Goal: Task Accomplishment & Management: Complete application form

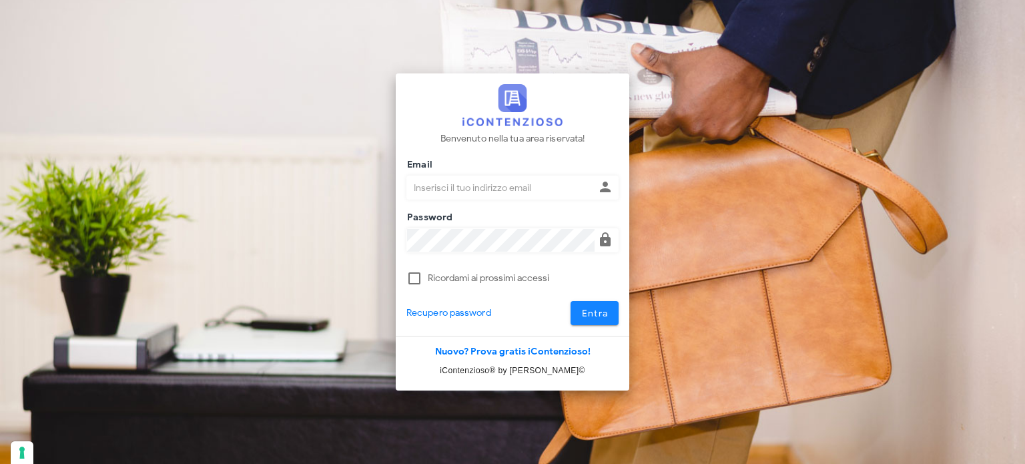
type input "avvocatobrunomaviglia@gmail.com"
click at [591, 314] on span "Entra" at bounding box center [594, 313] width 27 height 11
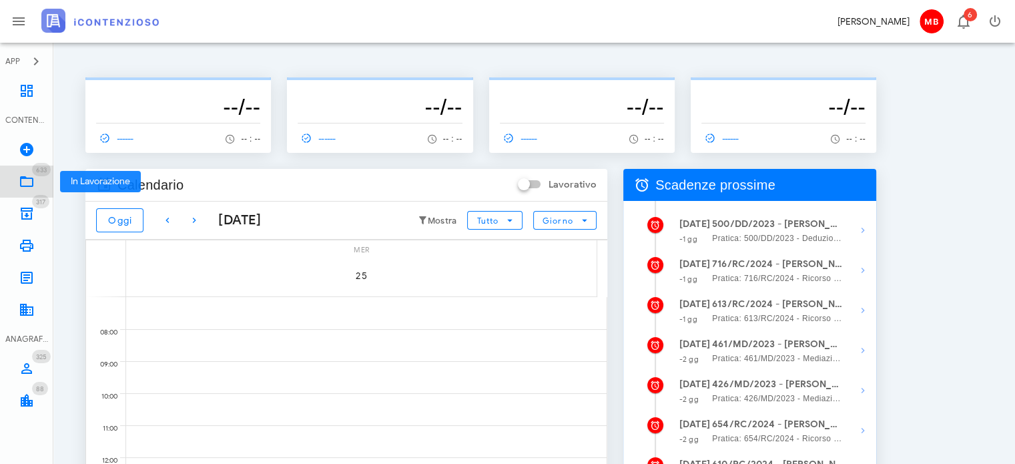
click at [26, 180] on icon at bounding box center [27, 182] width 16 height 16
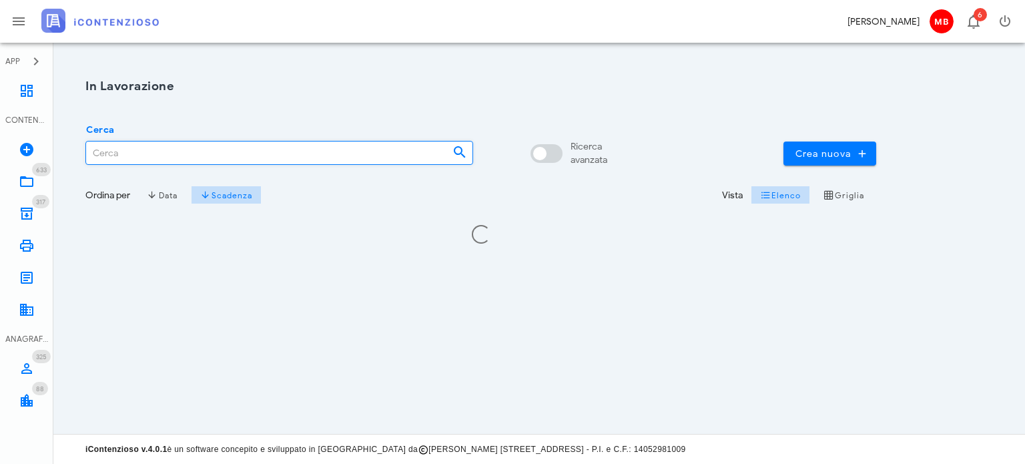
click at [144, 149] on input "Cerca" at bounding box center [264, 152] width 356 height 23
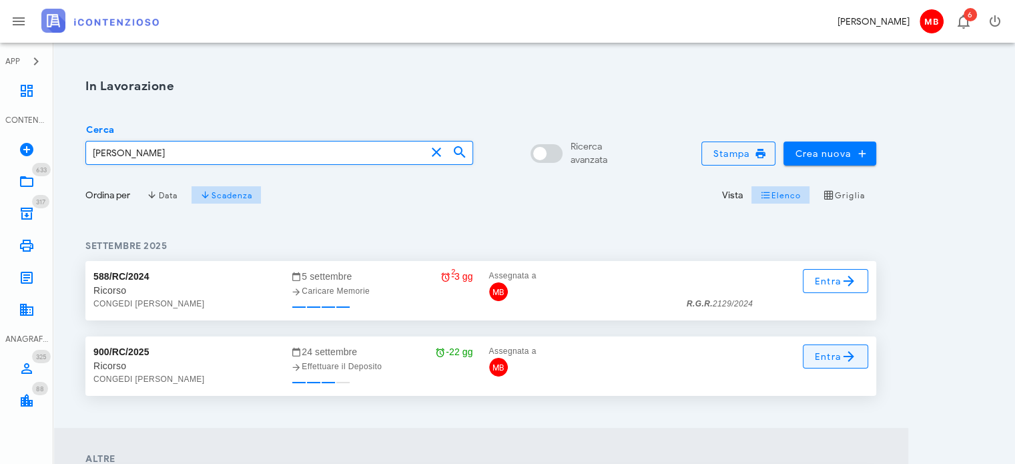
type input "[PERSON_NAME]"
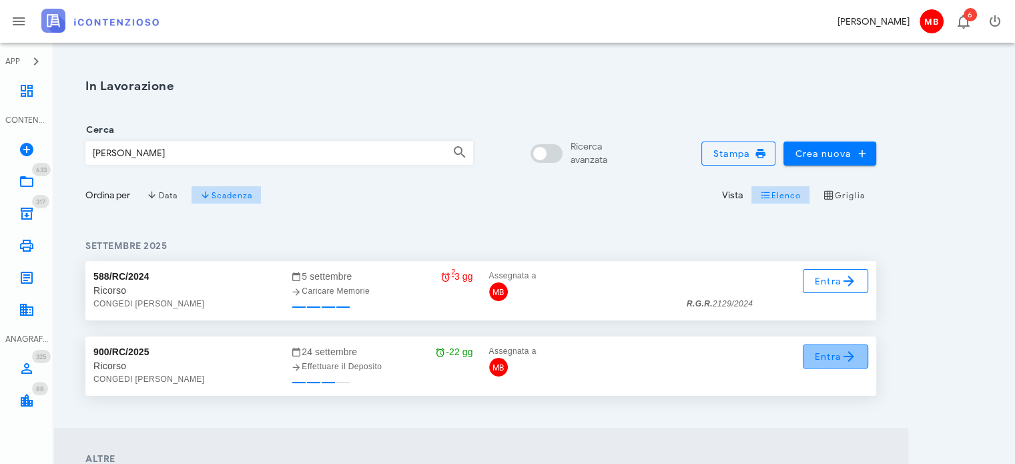
click at [828, 359] on span "Entra" at bounding box center [835, 356] width 43 height 16
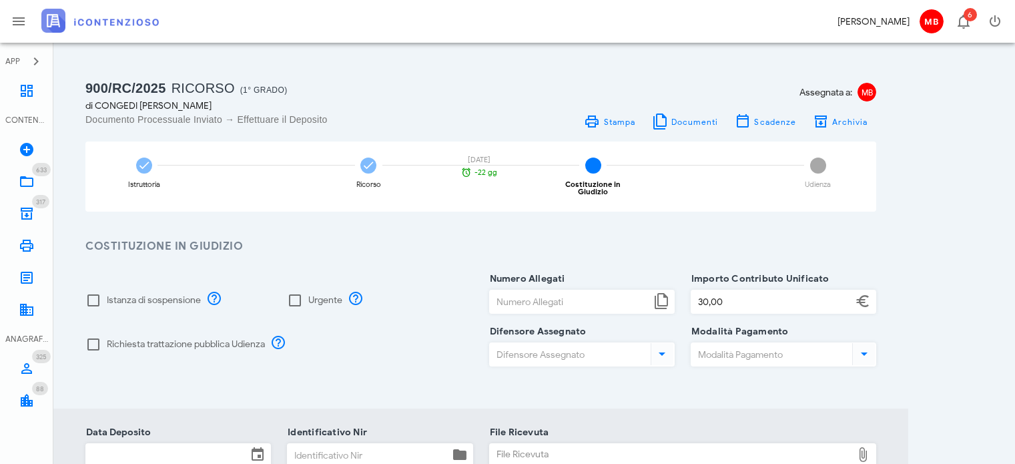
scroll to position [133, 0]
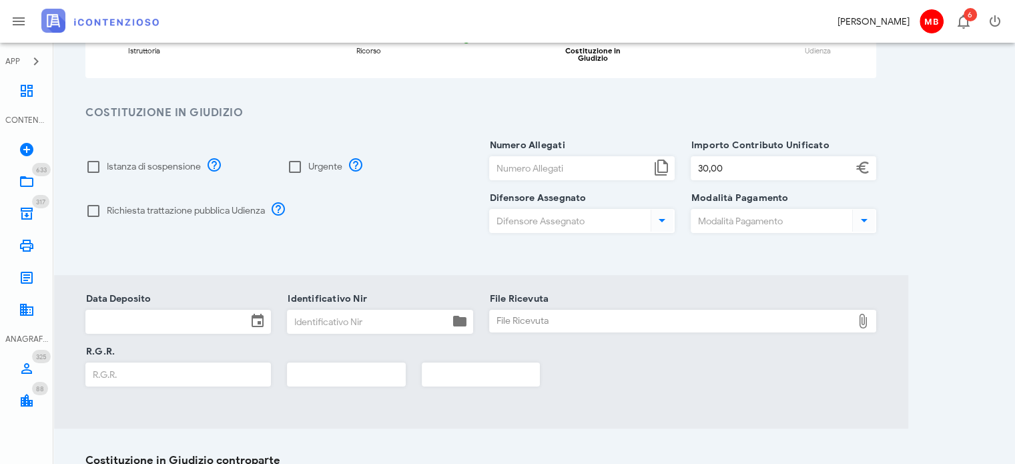
click at [505, 160] on input "Numero Allegati" at bounding box center [570, 168] width 161 height 23
type input "9"
click at [96, 205] on div at bounding box center [93, 211] width 23 height 23
checkbox input "true"
click at [88, 155] on div at bounding box center [93, 166] width 23 height 23
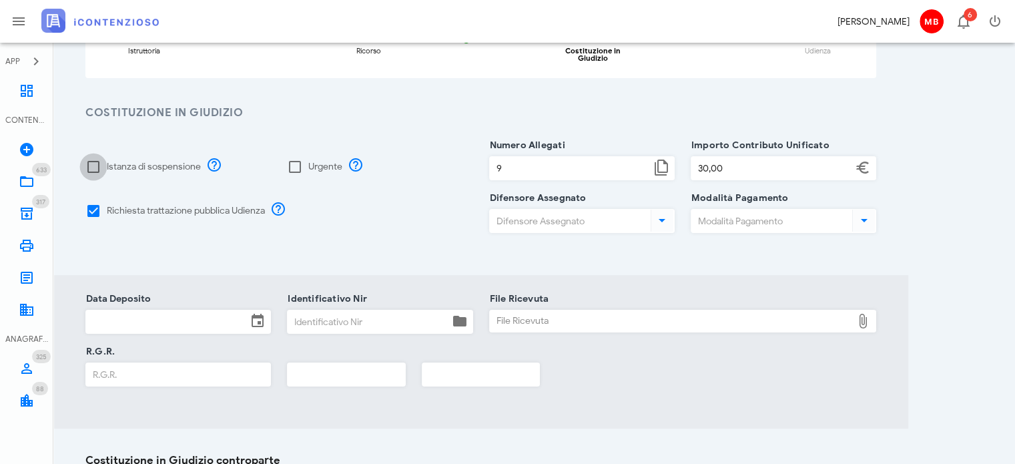
checkbox input "true"
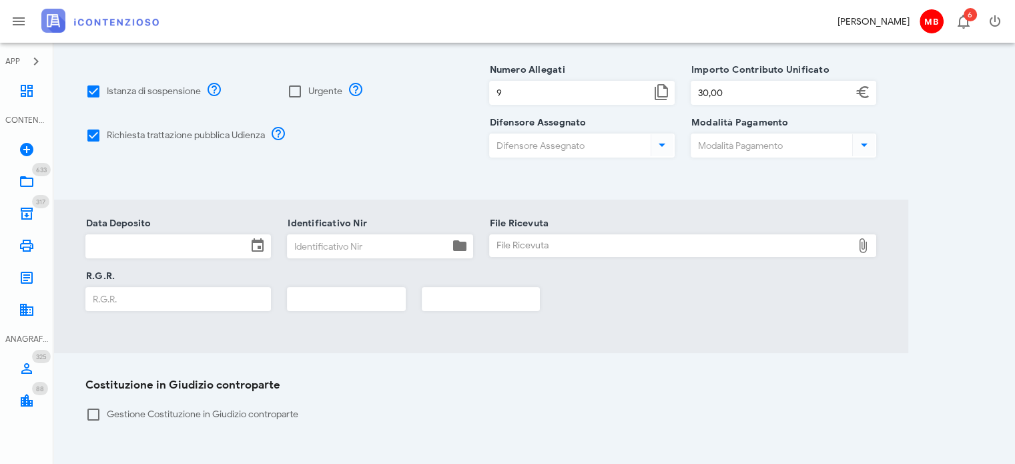
scroll to position [267, 0]
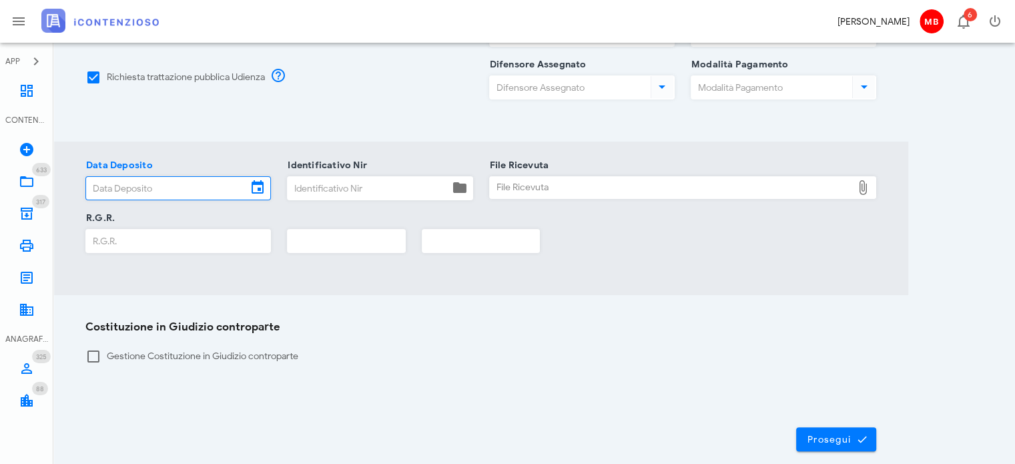
click at [158, 178] on input "Data Deposito" at bounding box center [166, 188] width 161 height 23
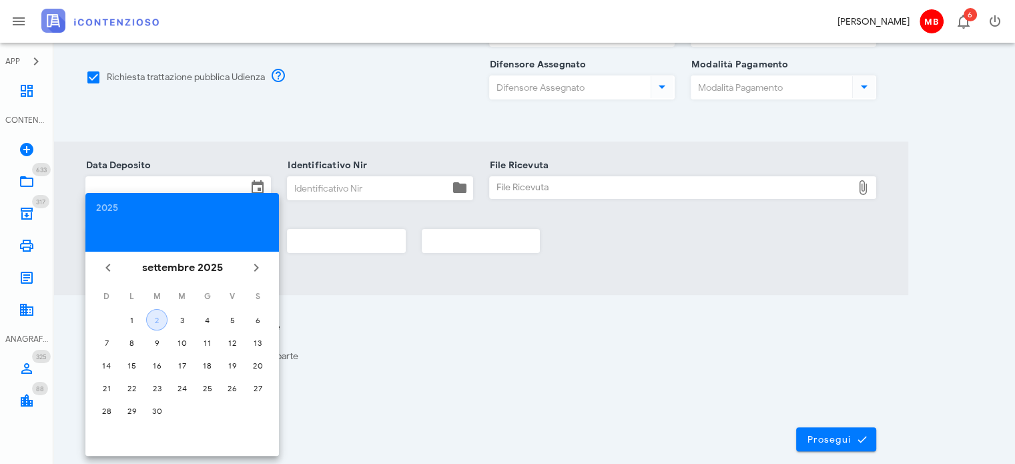
click at [164, 319] on div "2" at bounding box center [157, 320] width 20 height 10
type input "02/09/2025"
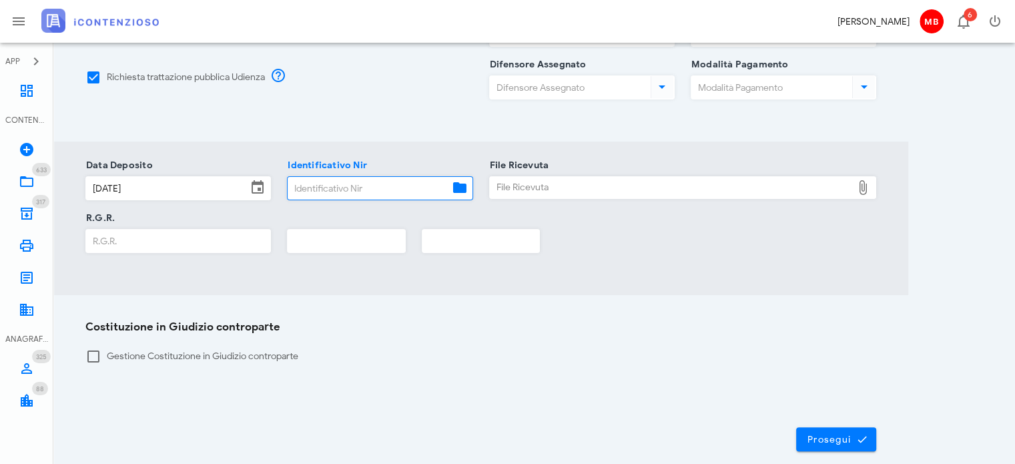
click at [315, 183] on input "Identificativo Nir" at bounding box center [368, 188] width 161 height 23
type input "99"
click at [314, 241] on input "text" at bounding box center [346, 241] width 117 height 23
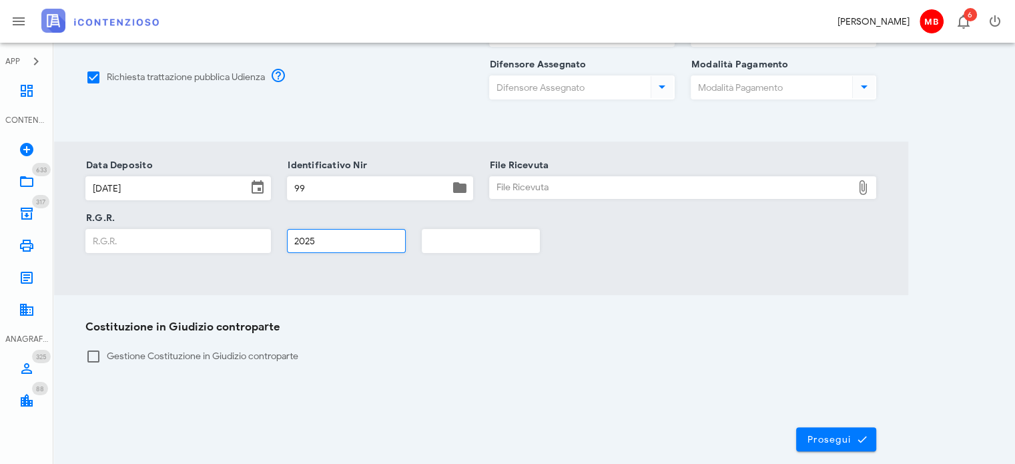
type input "2025"
click at [542, 178] on div "File Ricevuta" at bounding box center [671, 187] width 363 height 21
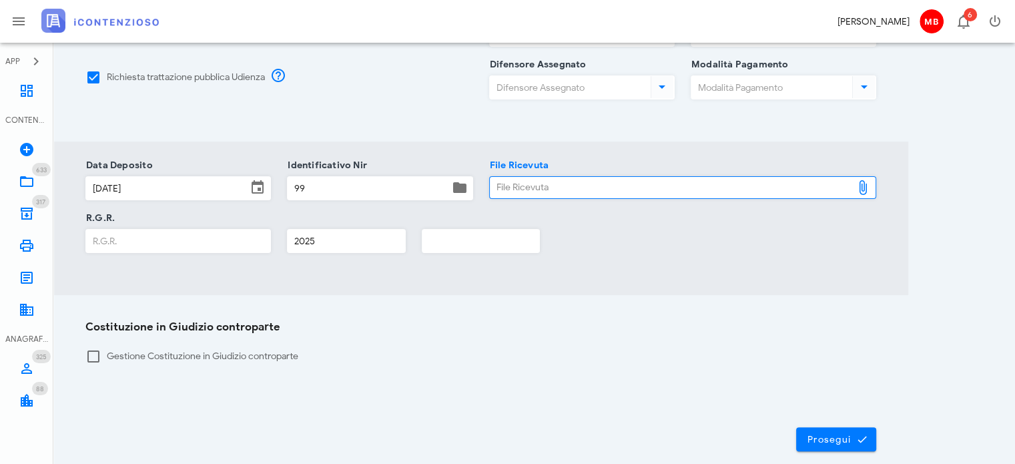
type input "C:\fakepath\NIR_COMPLETA_T-1374489-2025.pdf"
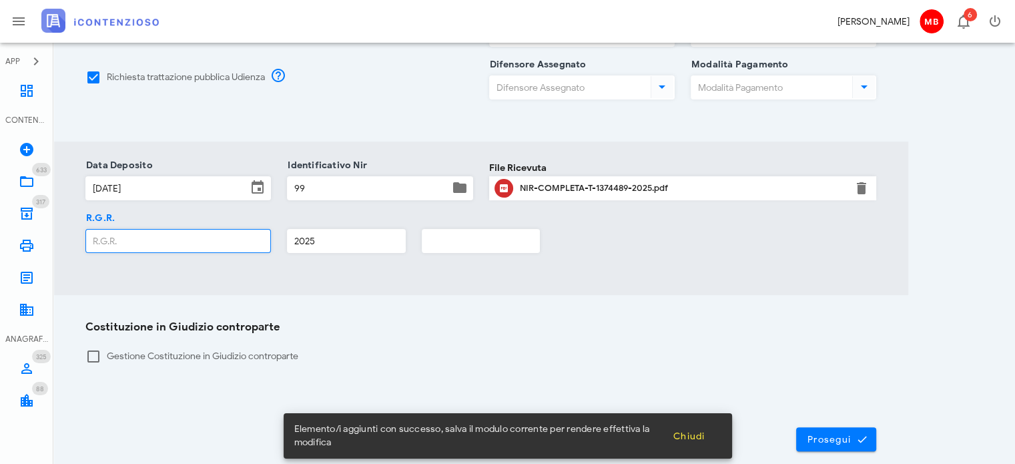
click at [183, 230] on input "R.G.R." at bounding box center [178, 241] width 184 height 23
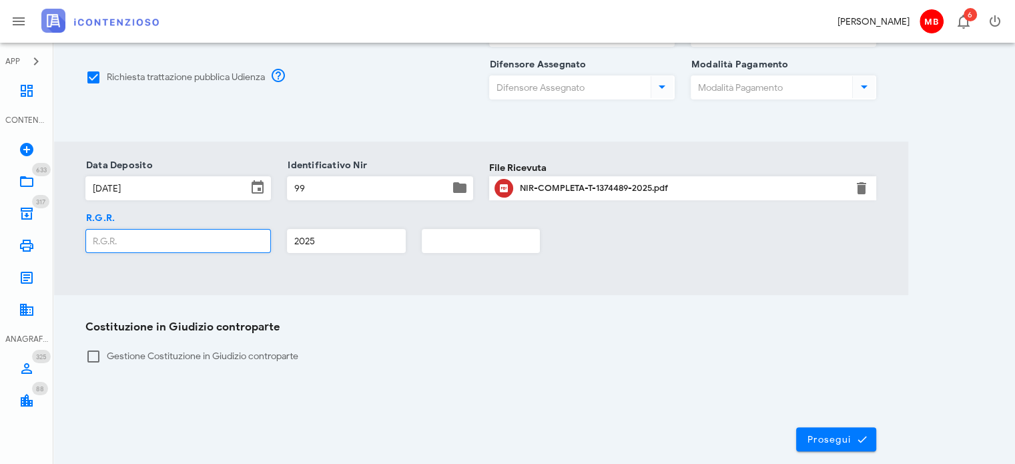
click at [168, 232] on input "R.G.R." at bounding box center [178, 241] width 184 height 23
type input "1562"
click at [838, 434] on span "Prosegui" at bounding box center [836, 439] width 59 height 12
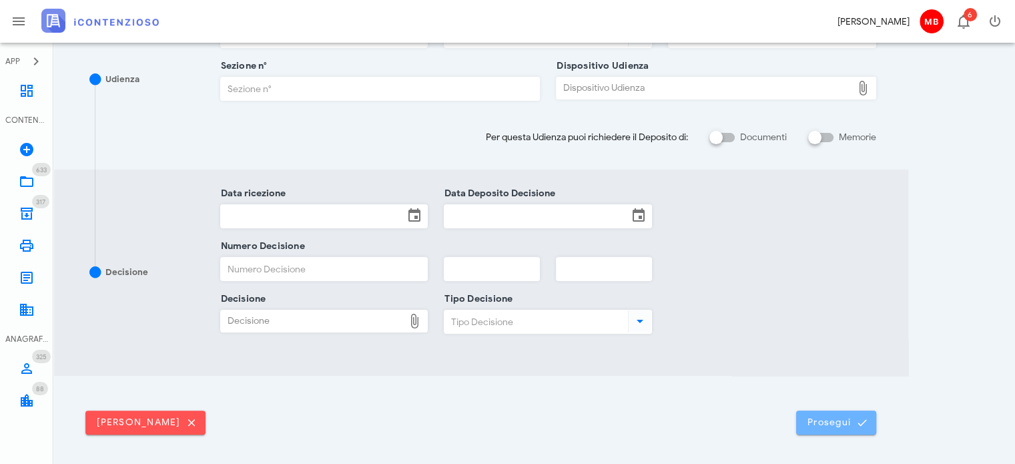
click at [843, 422] on span "Prosegui" at bounding box center [836, 422] width 59 height 12
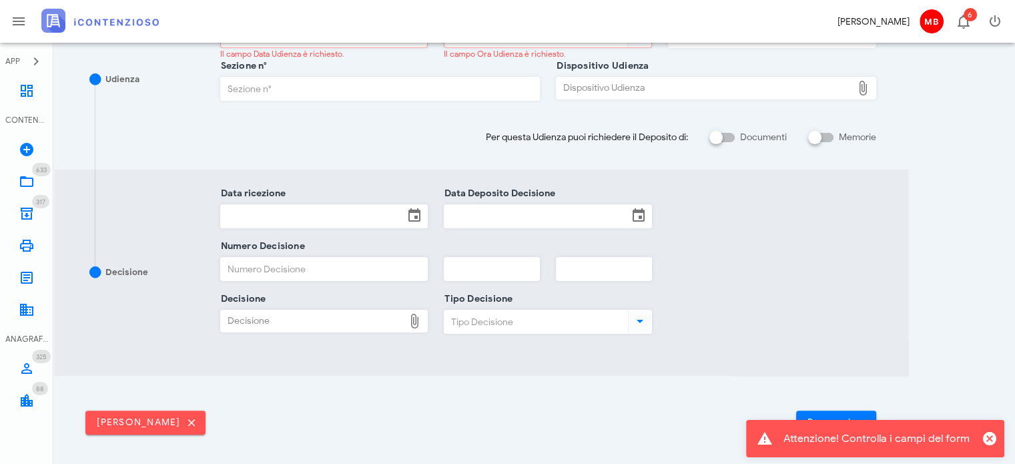
scroll to position [0, 0]
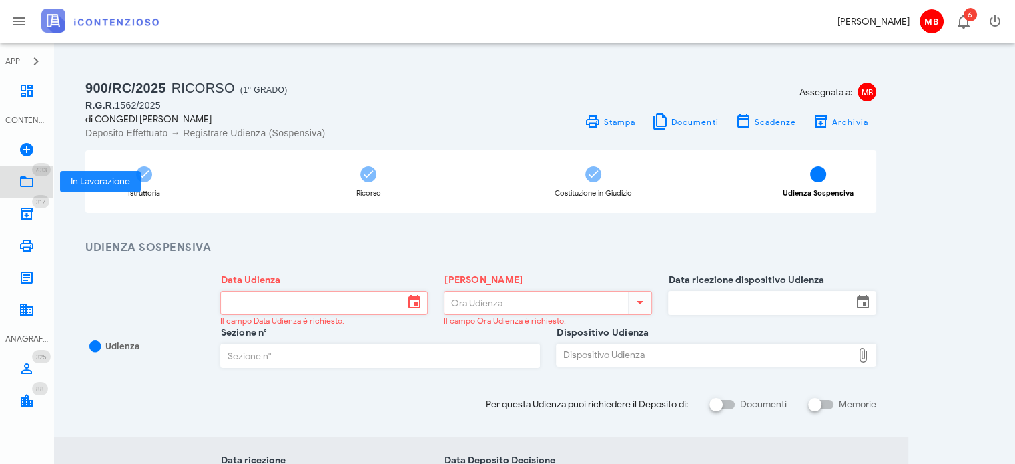
click at [33, 175] on icon at bounding box center [27, 182] width 16 height 16
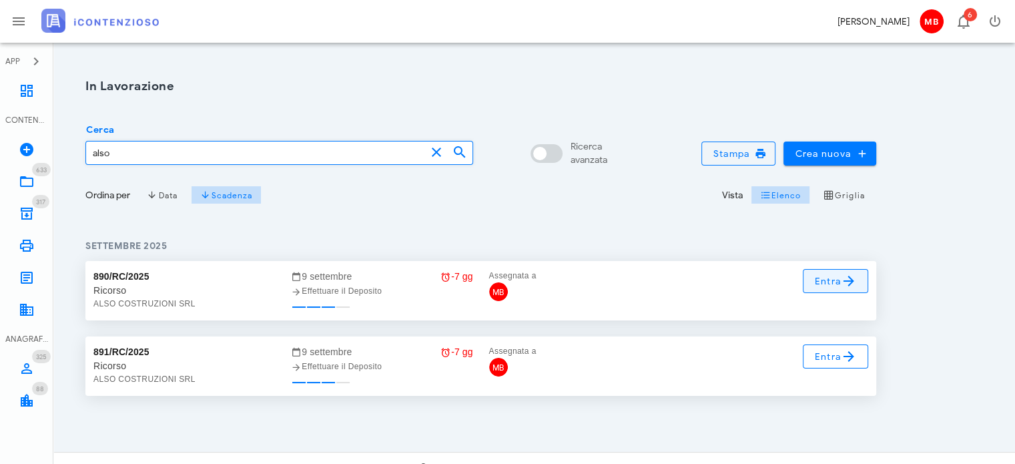
type input "also"
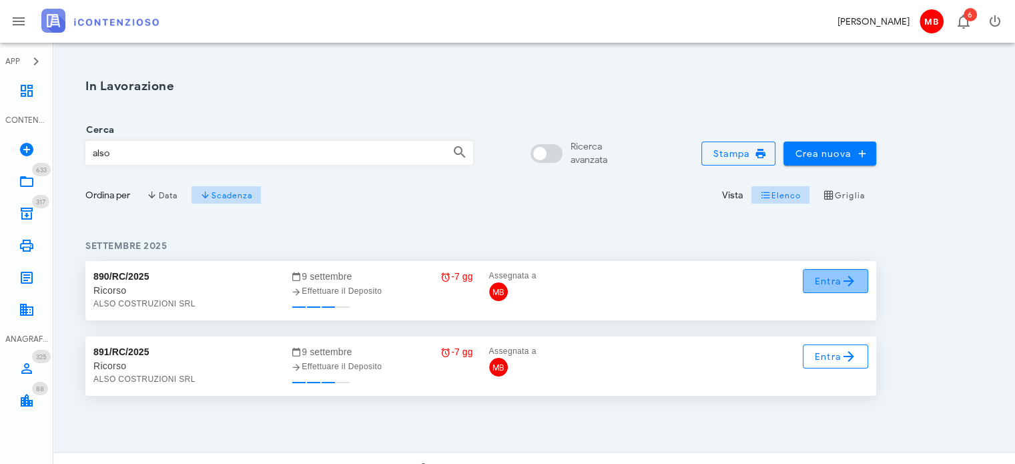
click at [855, 282] on icon at bounding box center [849, 281] width 16 height 16
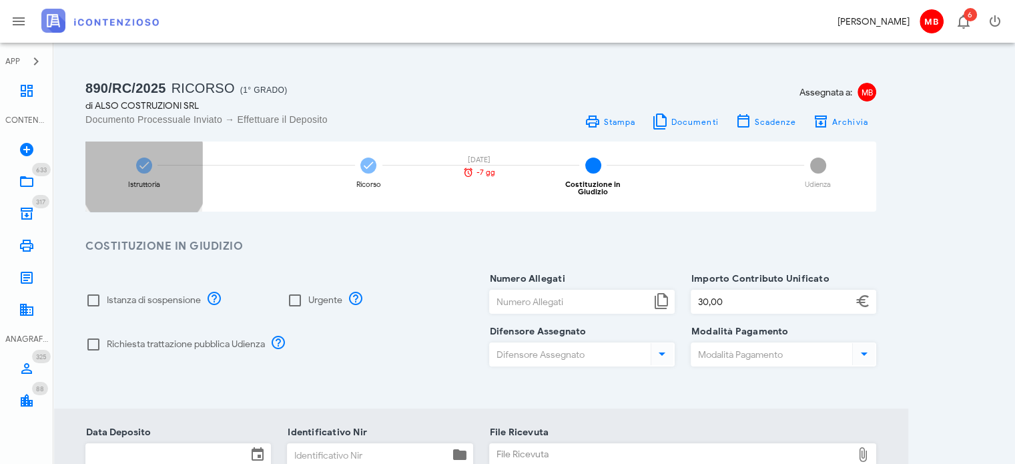
click at [152, 166] on div "Istruttoria" at bounding box center [143, 176] width 117 height 70
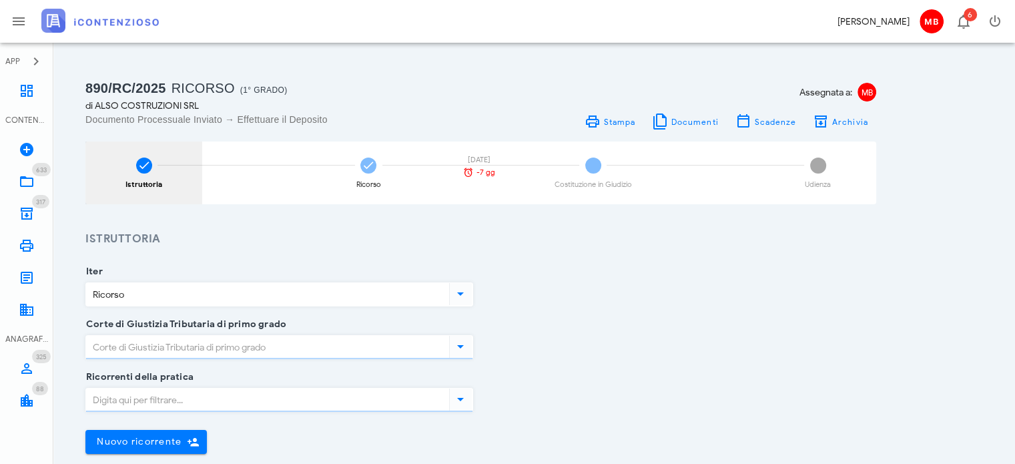
type input "Agrigento"
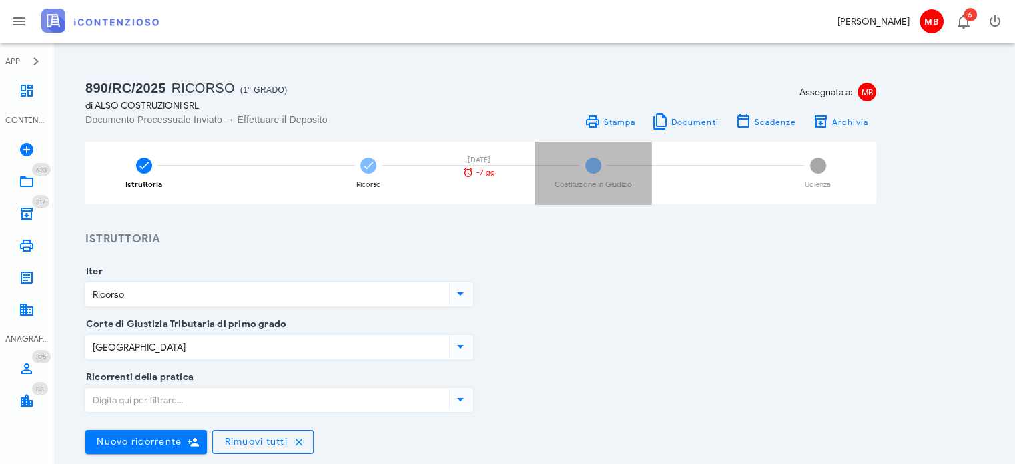
click at [593, 173] on span "3" at bounding box center [593, 165] width 16 height 16
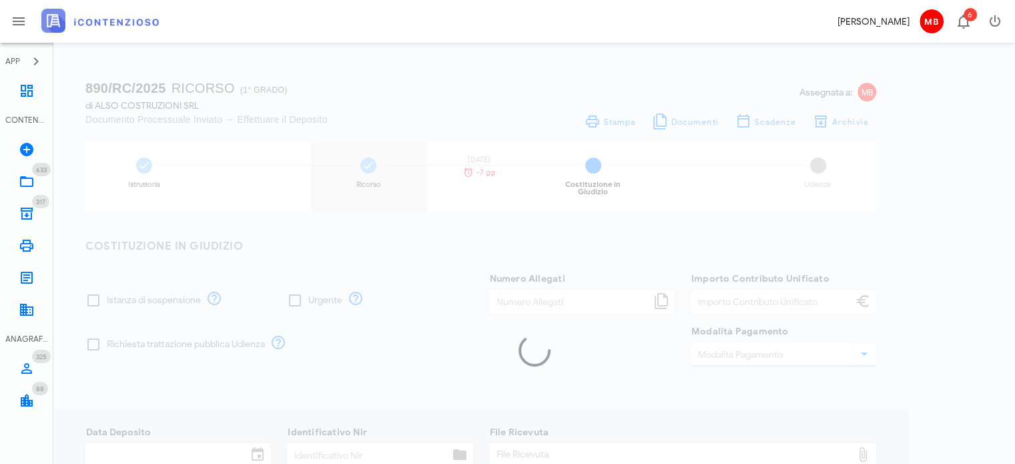
type input "30,00"
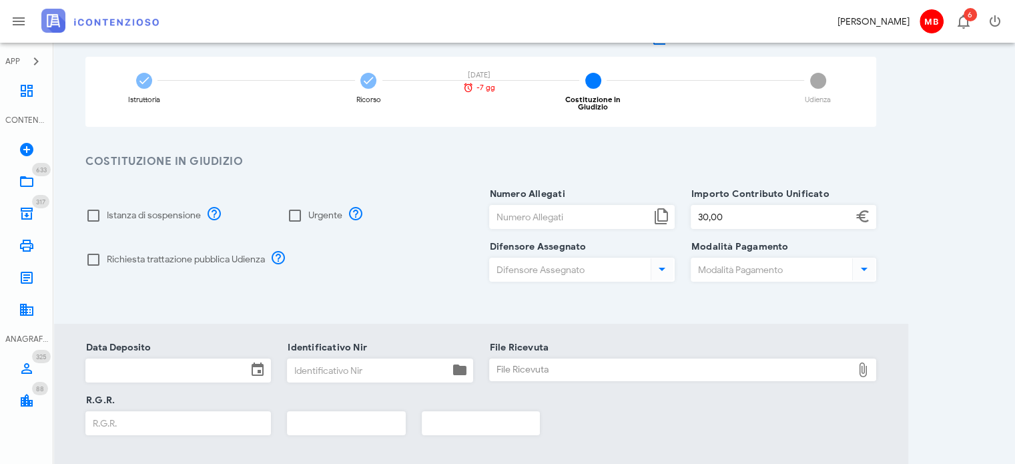
scroll to position [200, 0]
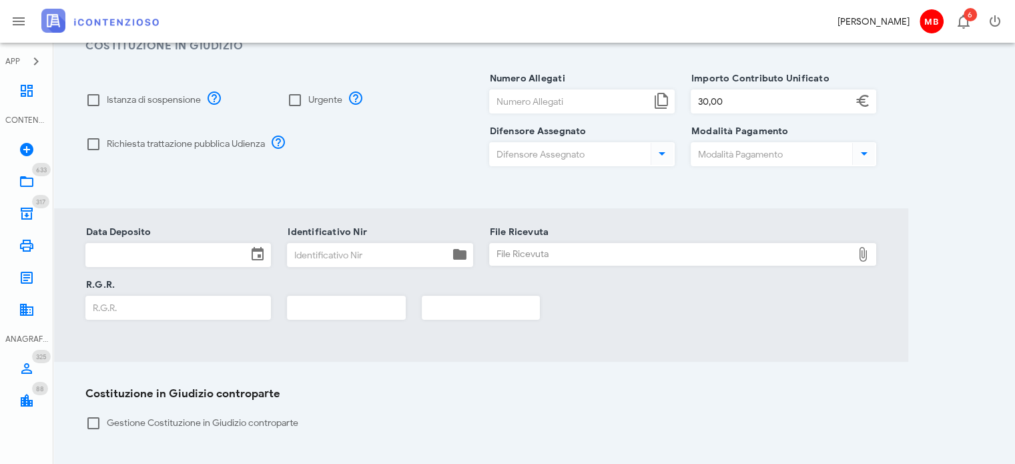
click at [208, 248] on input "Data Deposito" at bounding box center [166, 255] width 161 height 23
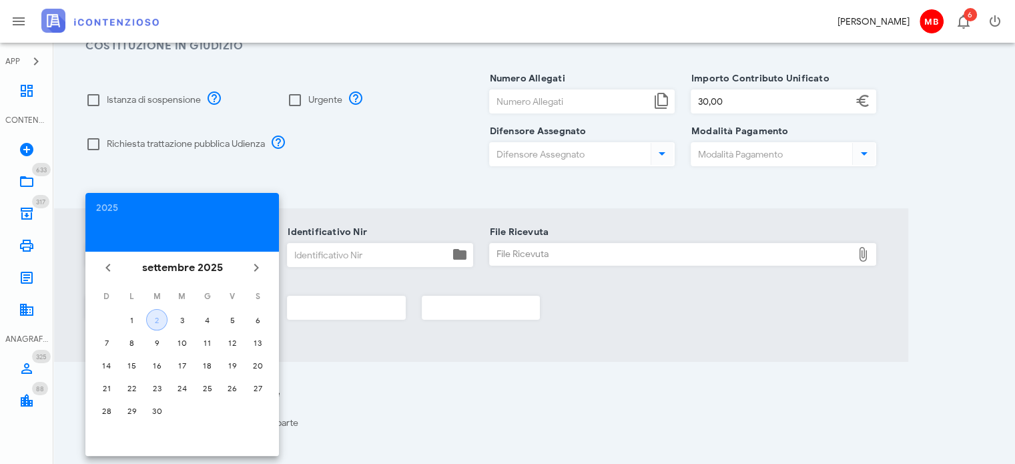
click at [158, 319] on div "2" at bounding box center [157, 320] width 20 height 10
type input "02/09/2025"
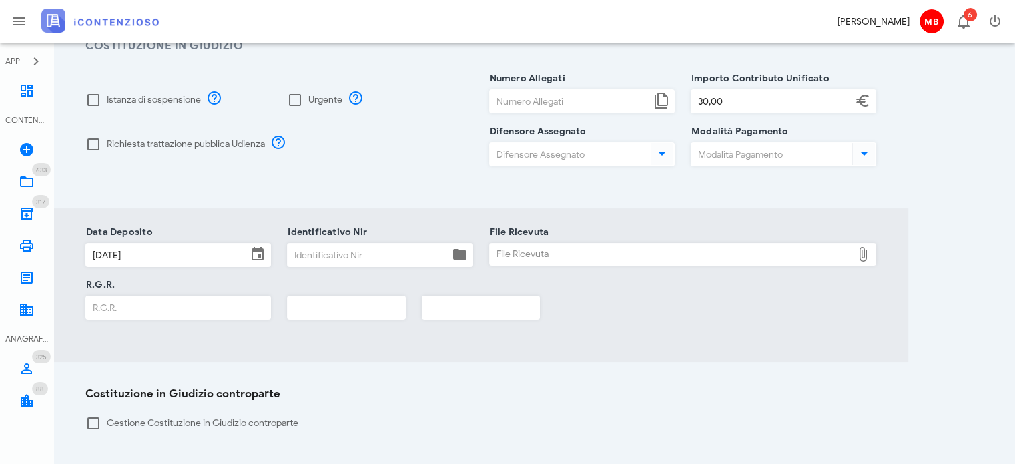
click at [329, 254] on input "Identificativo Nir" at bounding box center [368, 255] width 161 height 23
type input "33"
click at [323, 296] on input "text" at bounding box center [346, 307] width 117 height 23
click at [528, 93] on input "Numero Allegati" at bounding box center [570, 101] width 161 height 23
type input "5"
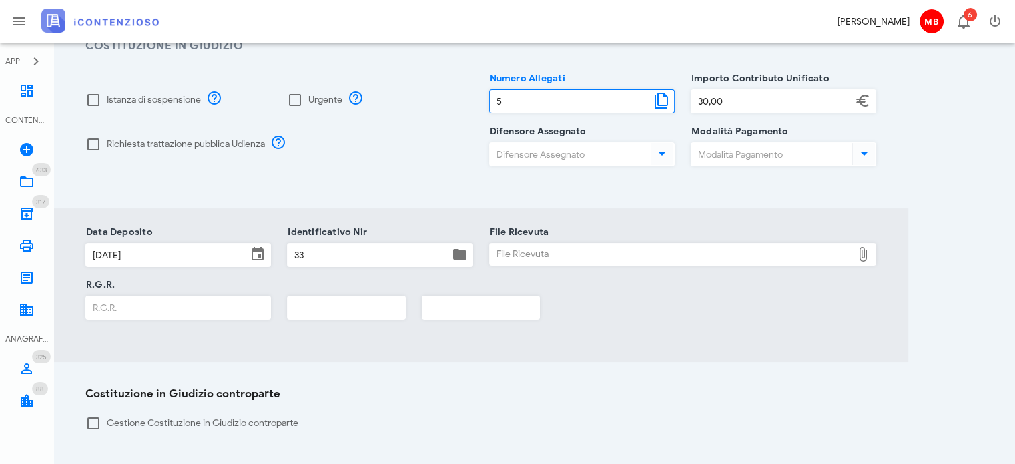
click at [499, 244] on div "File Ricevuta" at bounding box center [671, 254] width 363 height 21
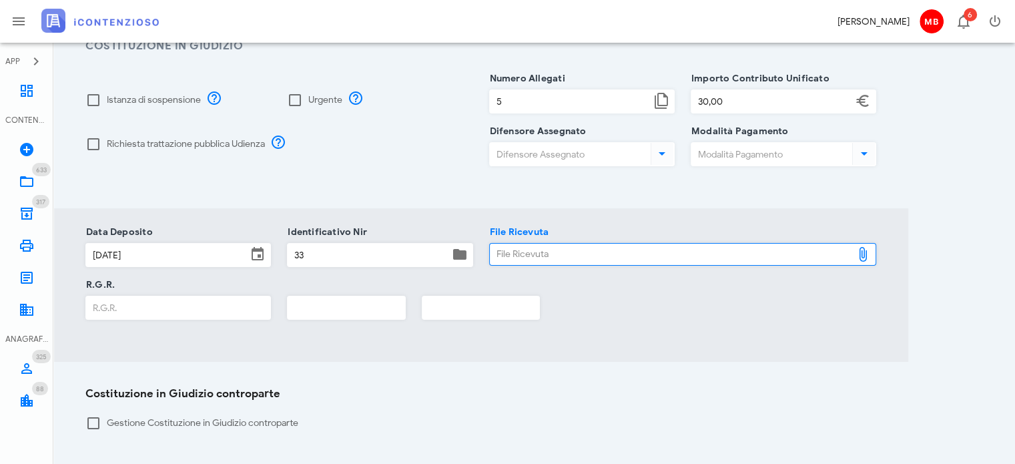
type input "C:\fakepath\NIR_COMPLETA_T-1374506-2025.pdf"
click at [344, 296] on input "text" at bounding box center [346, 307] width 117 height 23
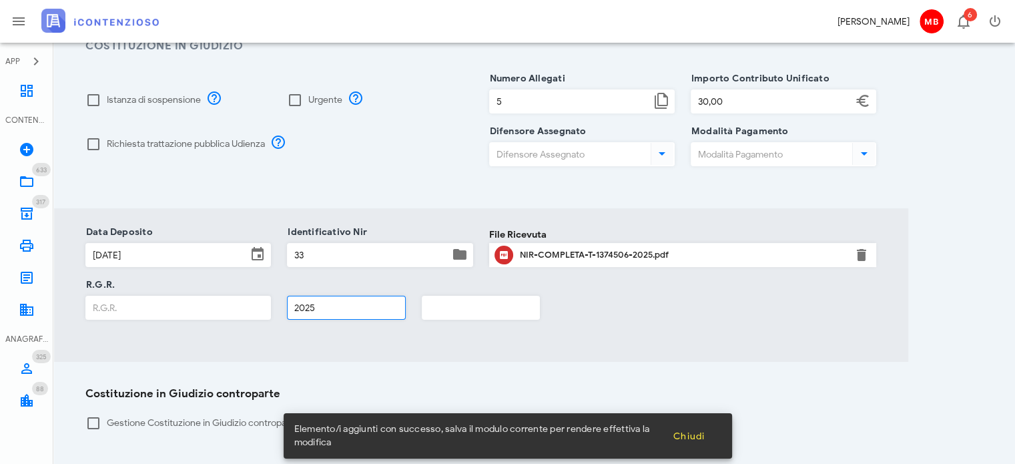
type input "2025"
click at [204, 301] on input "R.G.R." at bounding box center [178, 307] width 184 height 23
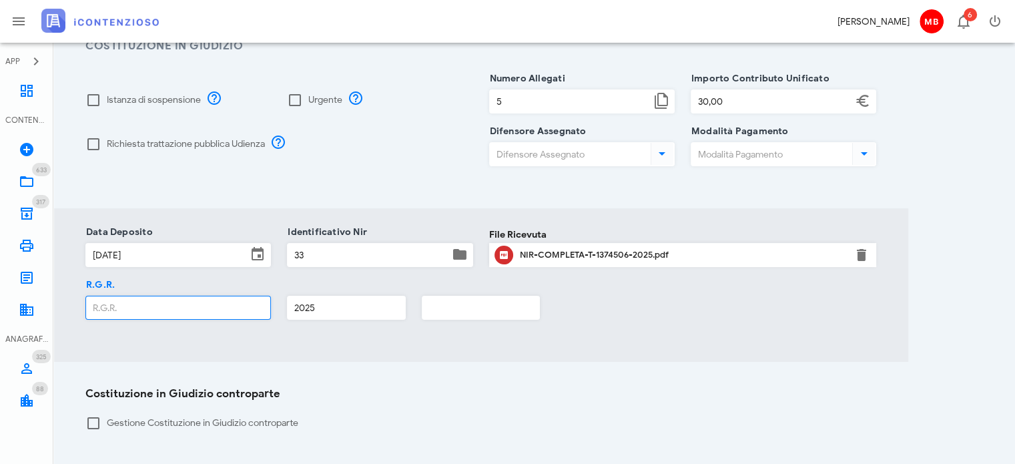
click at [222, 305] on input "R.G.R." at bounding box center [178, 307] width 184 height 23
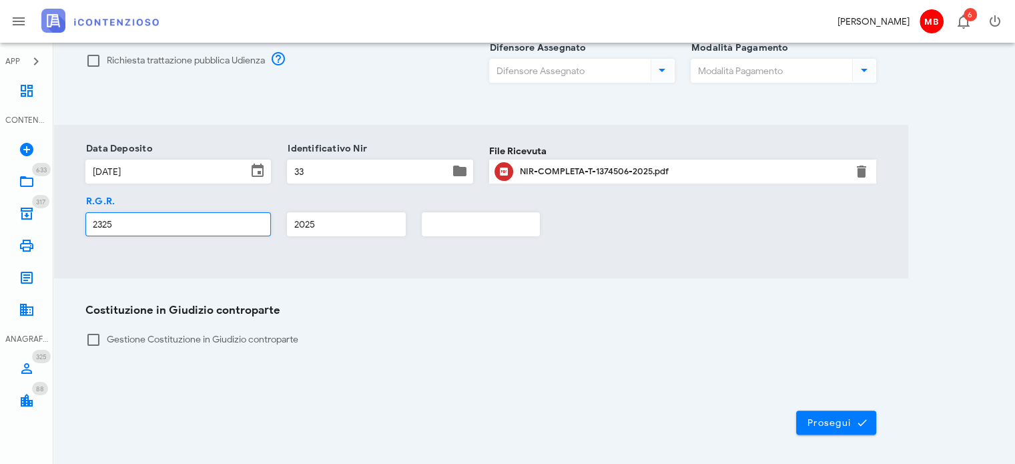
scroll to position [324, 0]
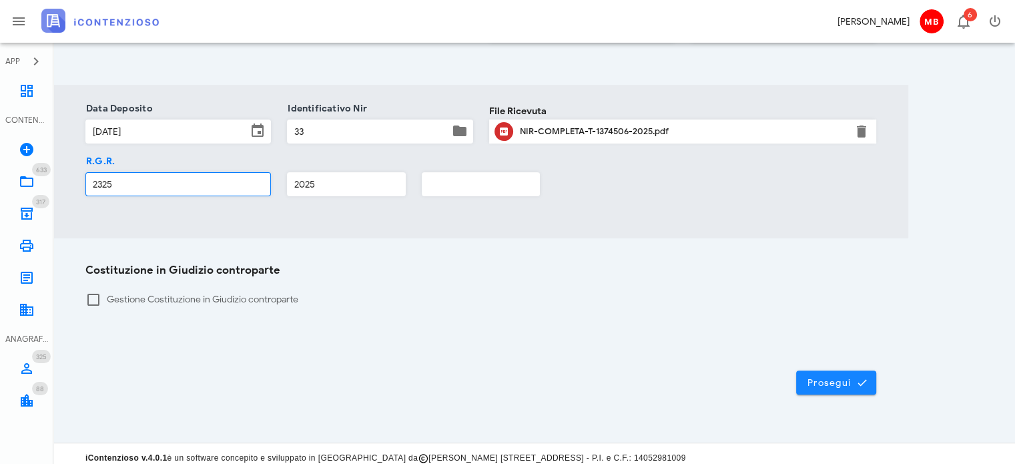
type input "2325"
click at [824, 382] on button "Prosegui" at bounding box center [836, 382] width 80 height 24
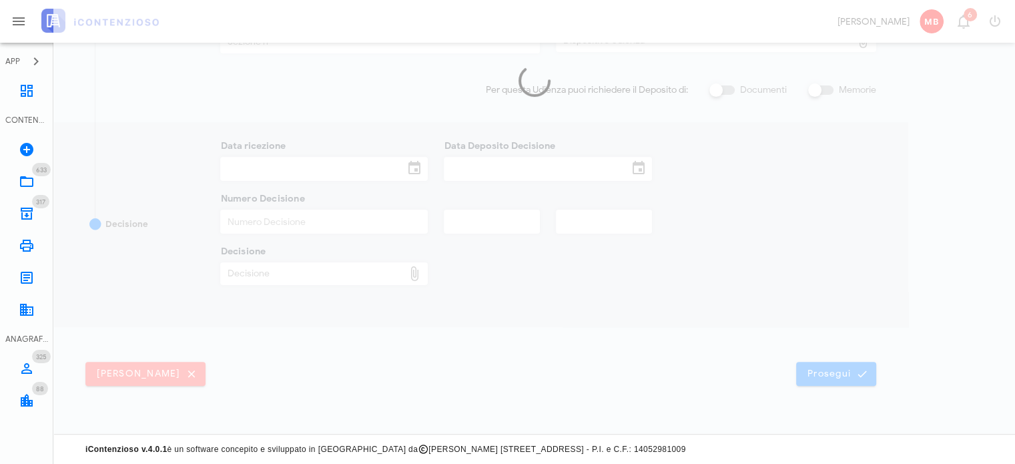
scroll to position [314, 0]
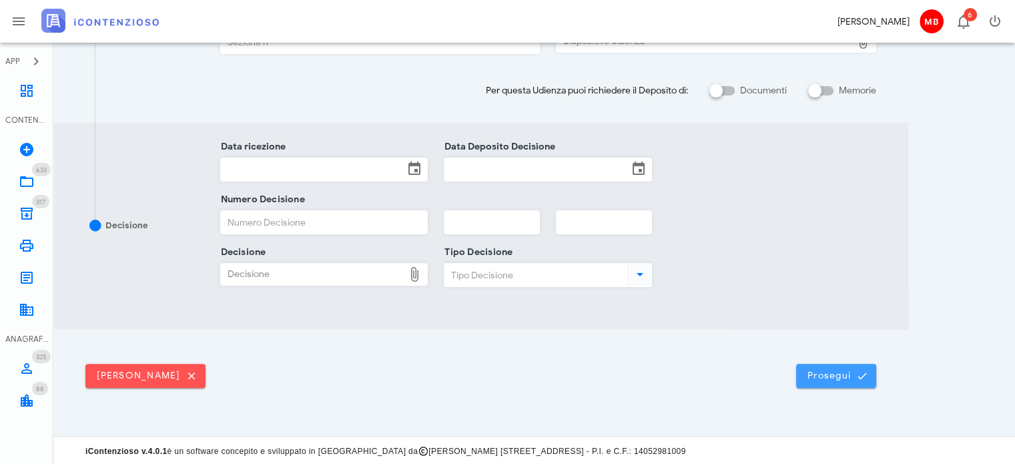
click at [824, 382] on button "Prosegui" at bounding box center [836, 376] width 80 height 24
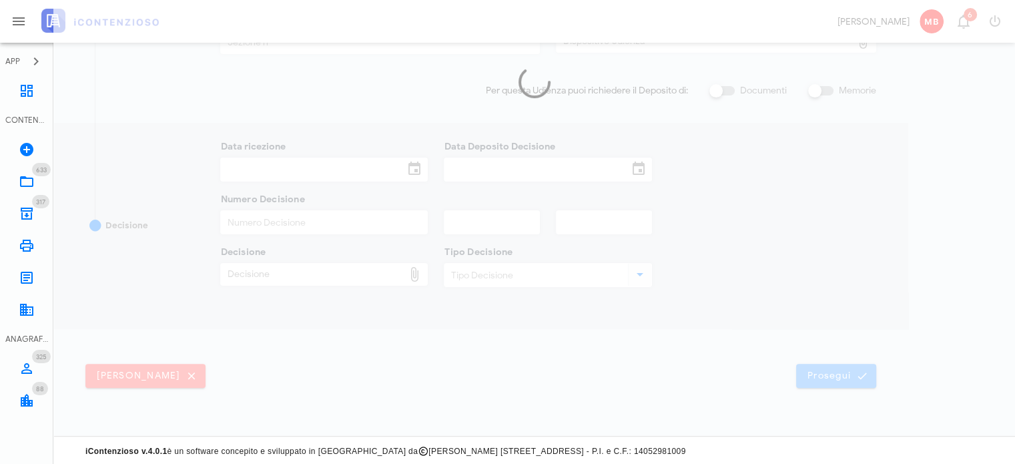
scroll to position [0, 0]
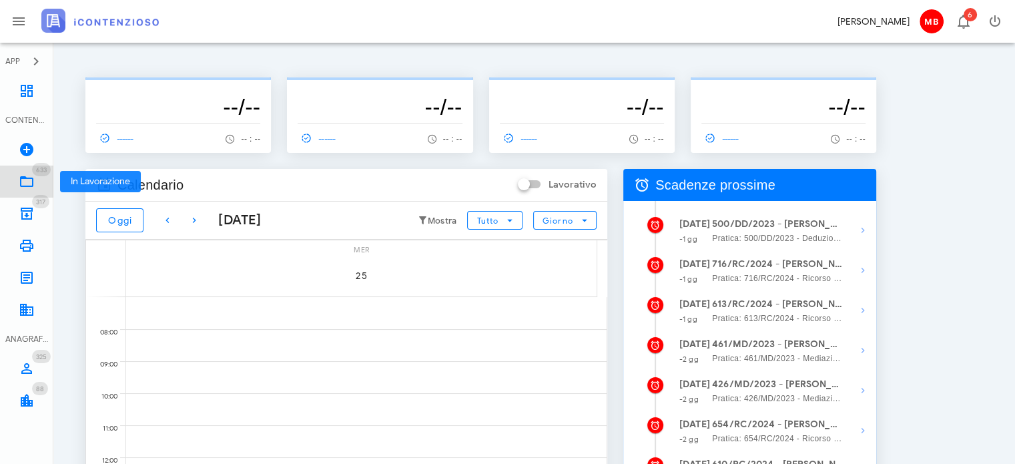
click at [27, 181] on icon at bounding box center [27, 182] width 16 height 16
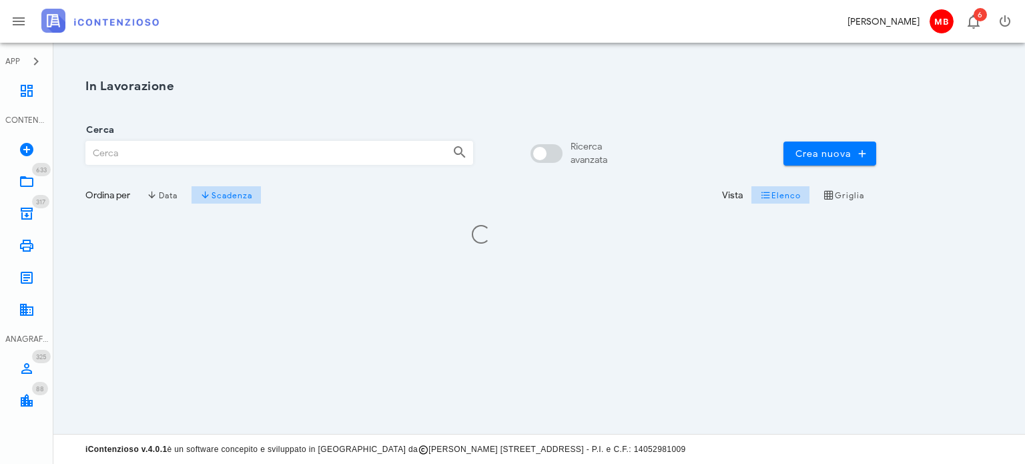
click at [151, 153] on input "Cerca" at bounding box center [264, 152] width 356 height 23
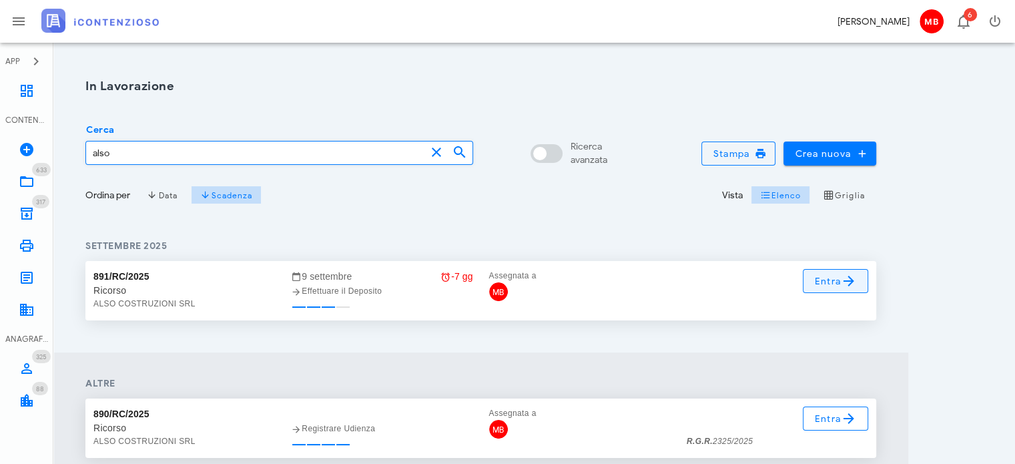
type input "also"
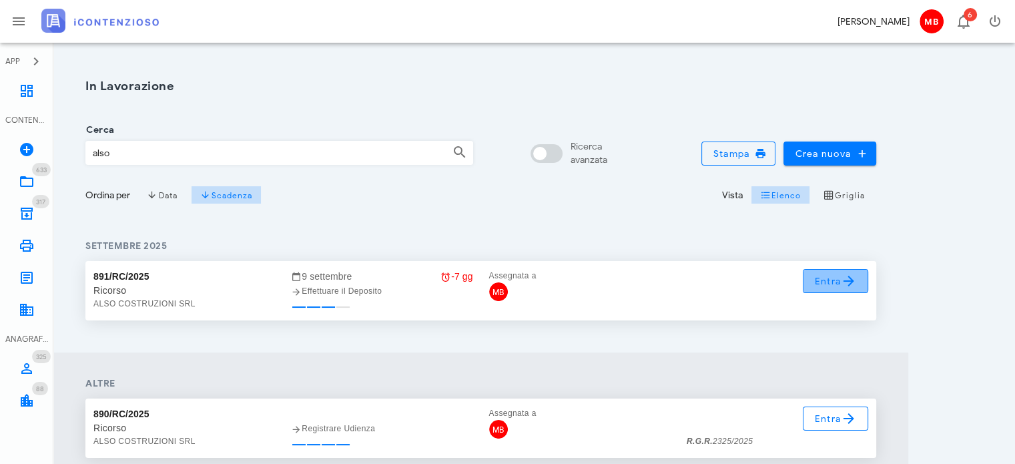
click at [820, 280] on span "Entra" at bounding box center [835, 281] width 43 height 16
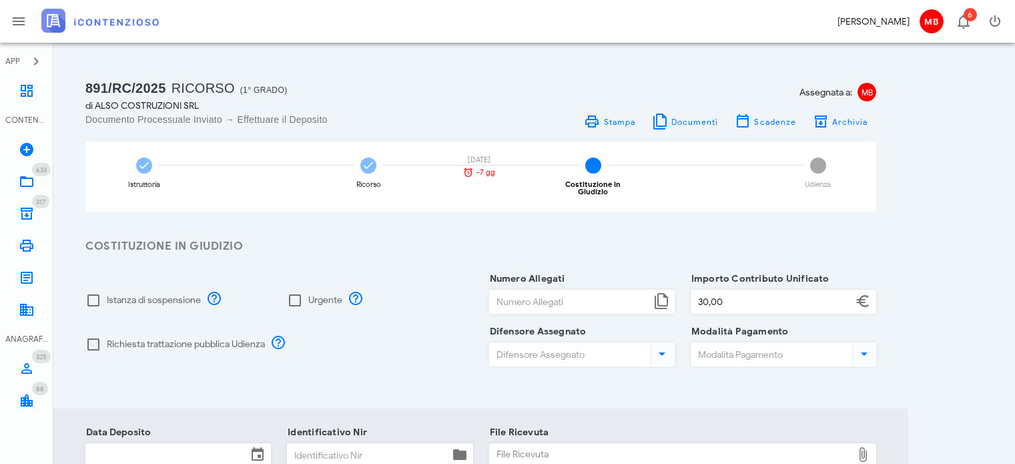
scroll to position [133, 0]
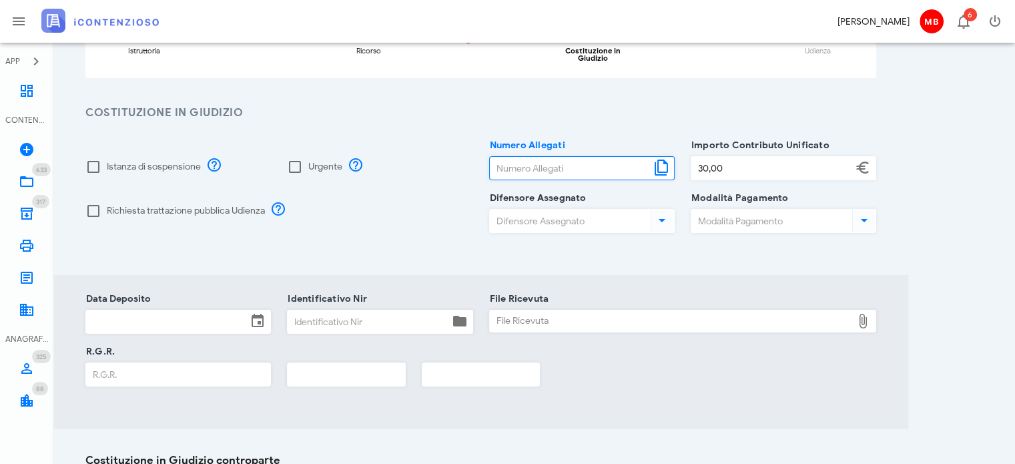
click at [526, 164] on input "Numero Allegati" at bounding box center [570, 168] width 161 height 23
type input "5"
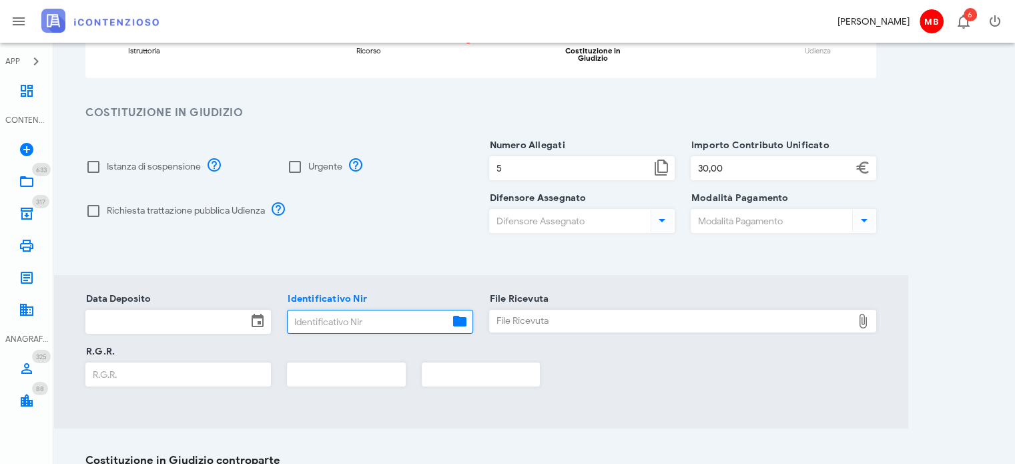
click at [348, 317] on input "Identificativo Nir" at bounding box center [368, 321] width 161 height 23
type input "44"
click at [208, 310] on input "Data Deposito" at bounding box center [166, 321] width 161 height 23
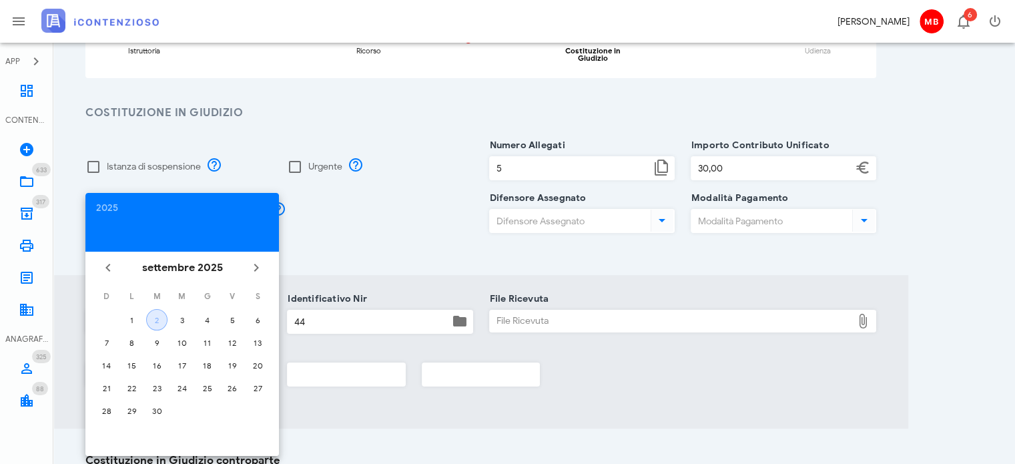
click at [165, 316] on div "2" at bounding box center [157, 320] width 20 height 10
type input "02/09/2025"
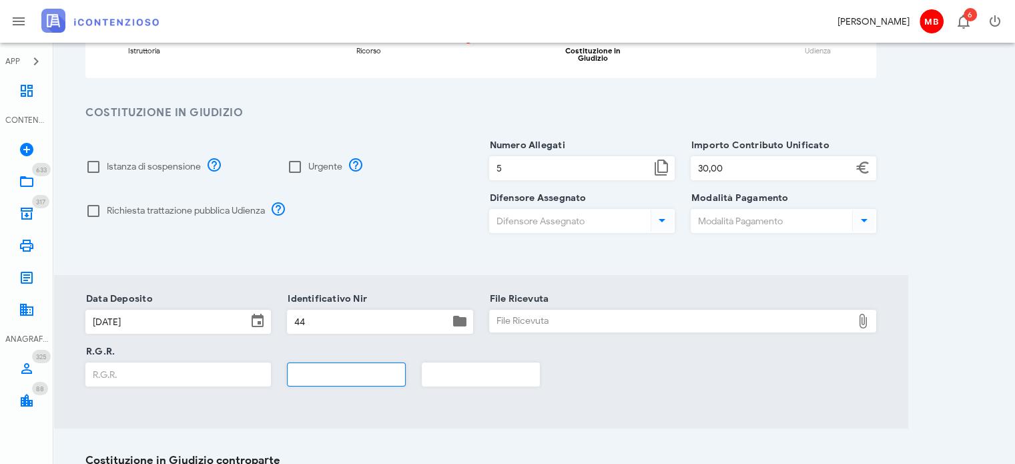
click at [320, 370] on input "text" at bounding box center [346, 374] width 117 height 23
type input "2025"
click at [529, 316] on div "File Ricevuta" at bounding box center [671, 320] width 363 height 21
type input "C:\fakepath\NIR_COMPLETA_T-1374529-2025.pdf"
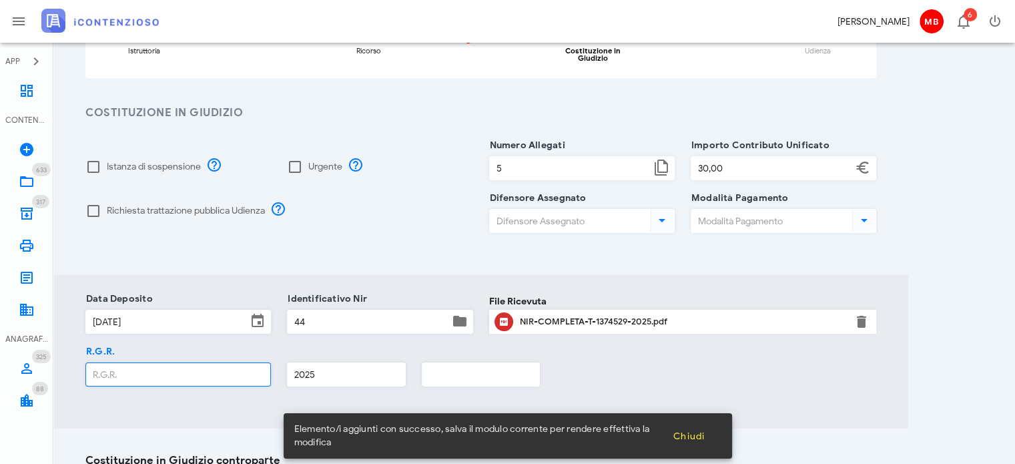
click at [198, 363] on input "R.G.R." at bounding box center [178, 374] width 184 height 23
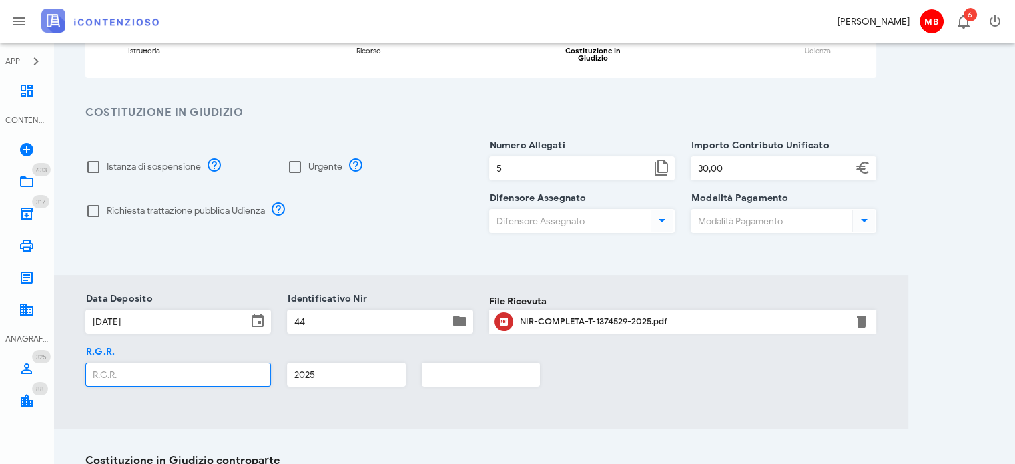
click at [206, 373] on input "R.G.R." at bounding box center [178, 374] width 184 height 23
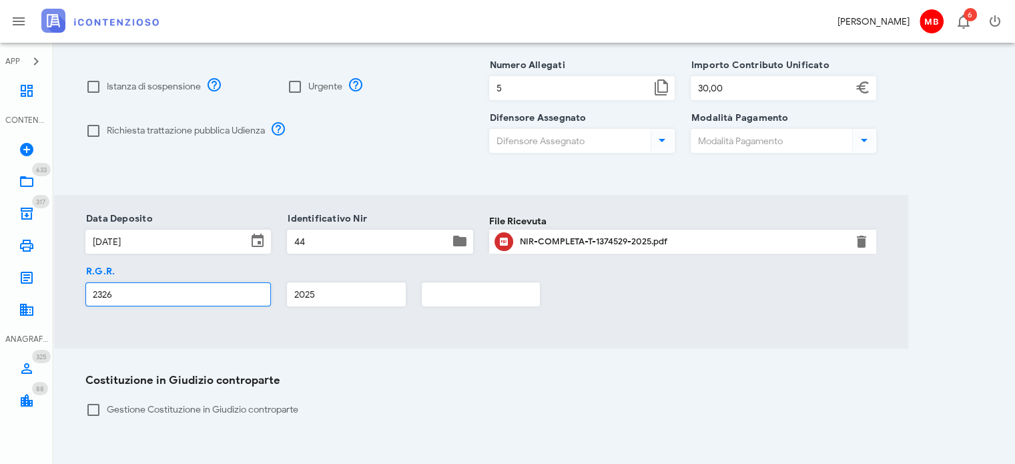
scroll to position [257, 0]
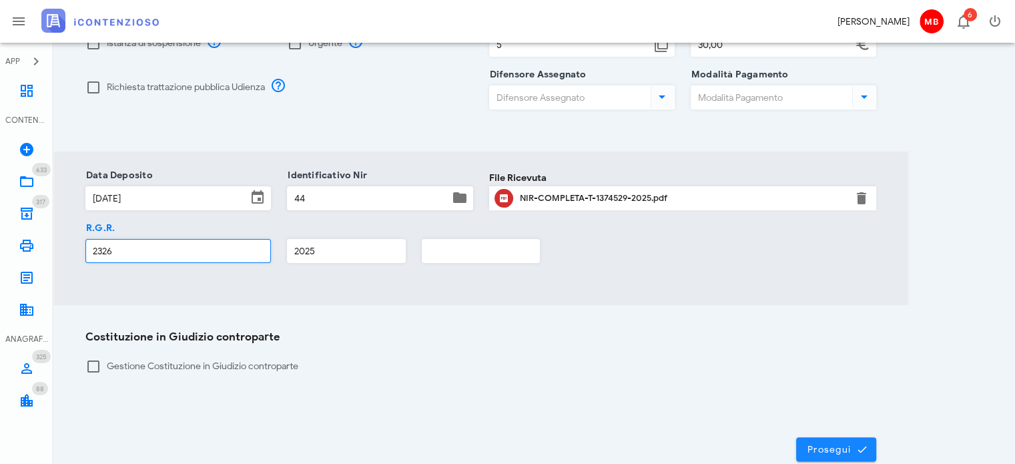
type input "2326"
click at [828, 443] on span "Prosegui" at bounding box center [836, 449] width 59 height 12
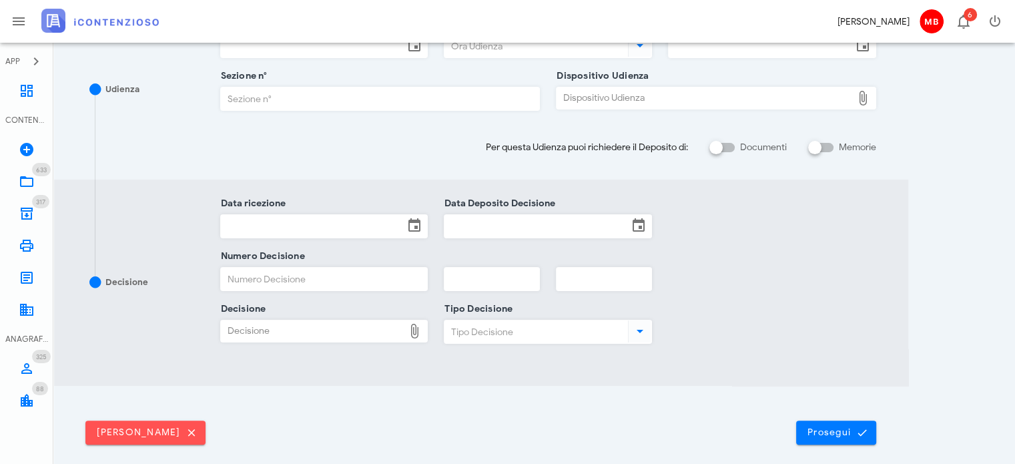
click at [868, 443] on div "Elimina udienza Prosegui" at bounding box center [480, 427] width 855 height 83
click at [849, 426] on span "Prosegui" at bounding box center [836, 432] width 59 height 12
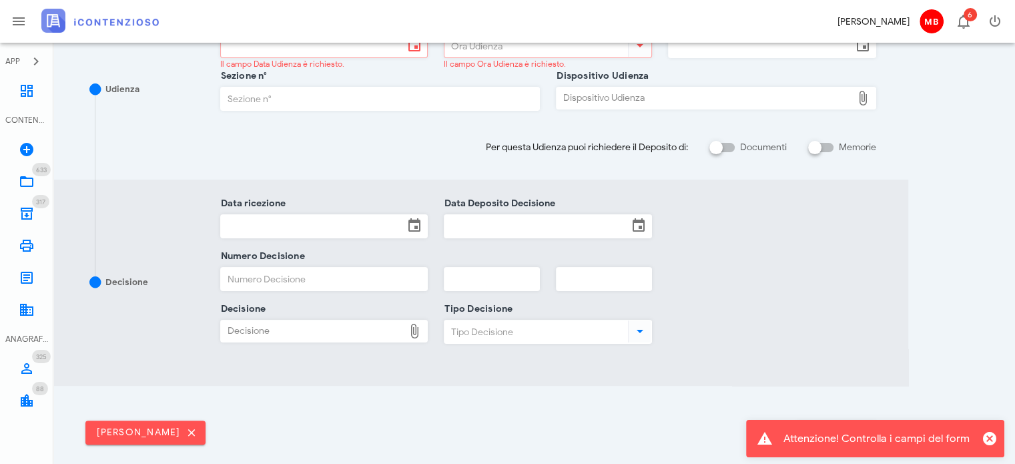
scroll to position [0, 0]
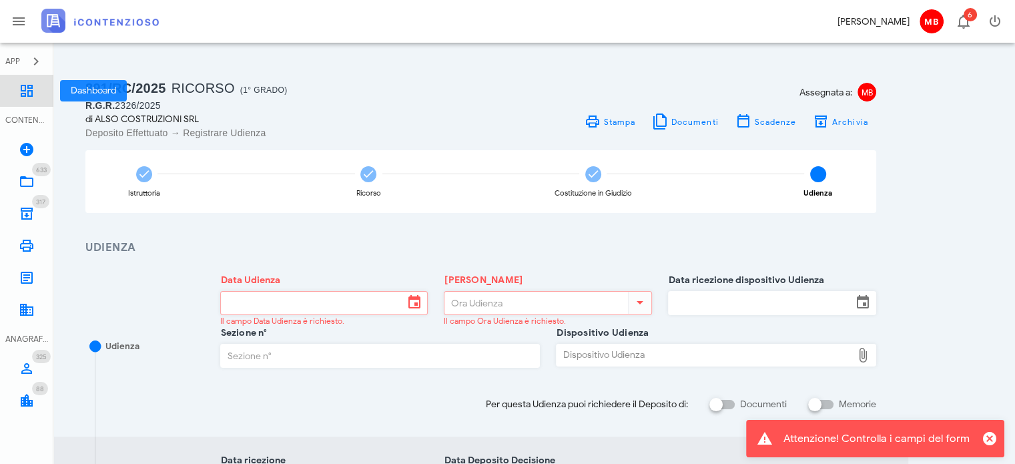
click at [32, 84] on icon at bounding box center [27, 91] width 16 height 16
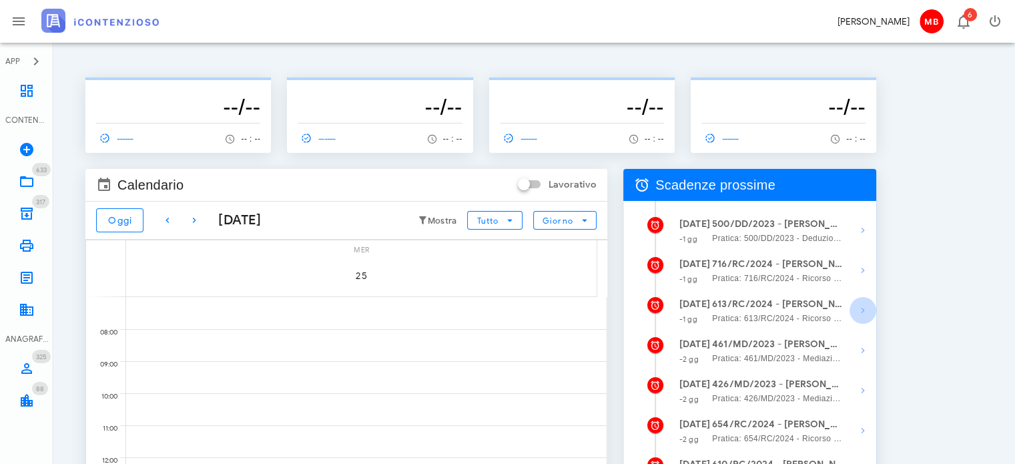
click at [860, 311] on icon "button" at bounding box center [863, 310] width 16 height 16
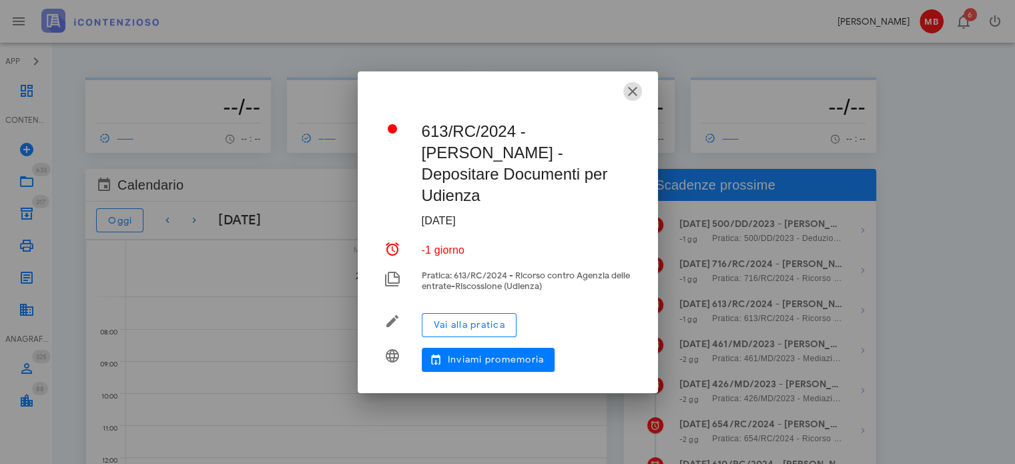
click at [633, 86] on icon "button" at bounding box center [633, 91] width 16 height 16
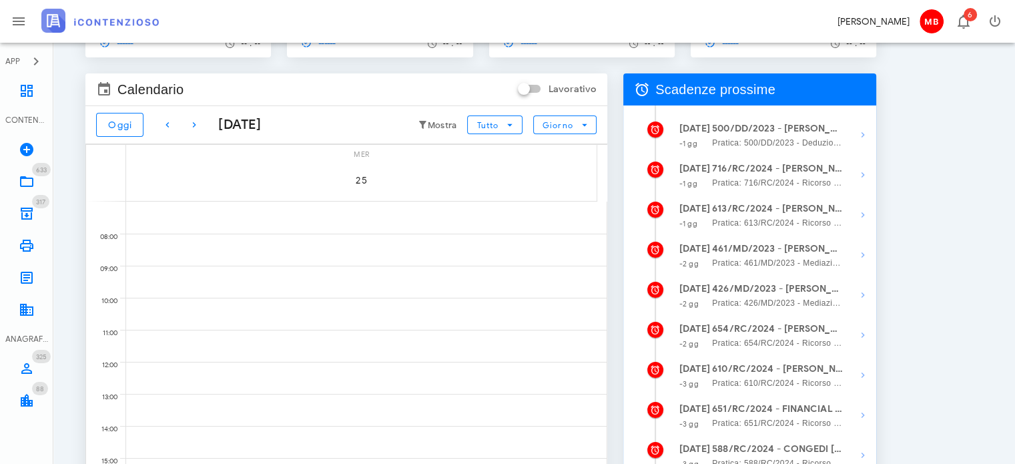
scroll to position [133, 0]
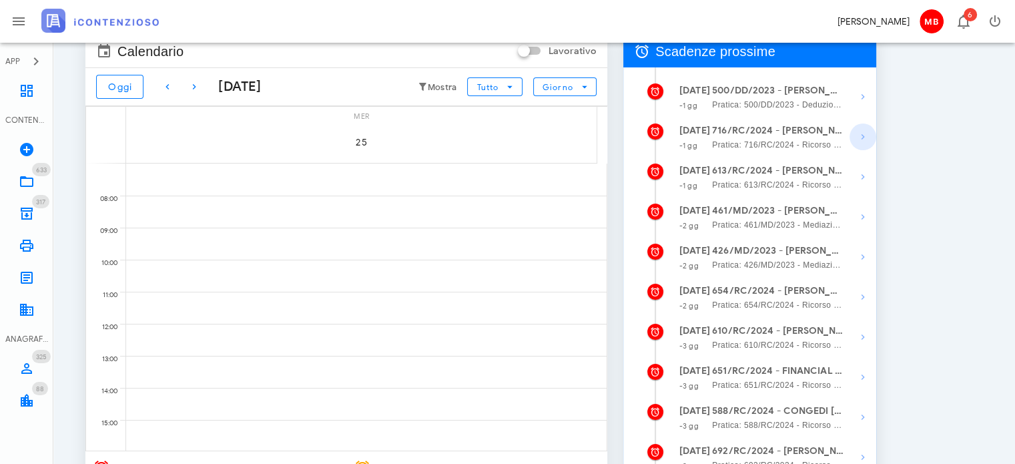
click at [864, 137] on icon "button" at bounding box center [863, 137] width 16 height 16
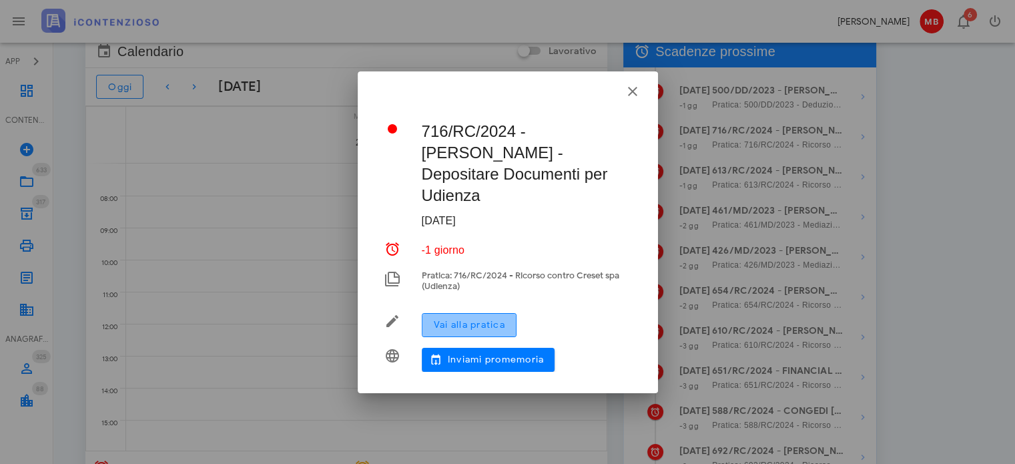
click at [501, 319] on span "Vai alla pratica" at bounding box center [469, 324] width 72 height 11
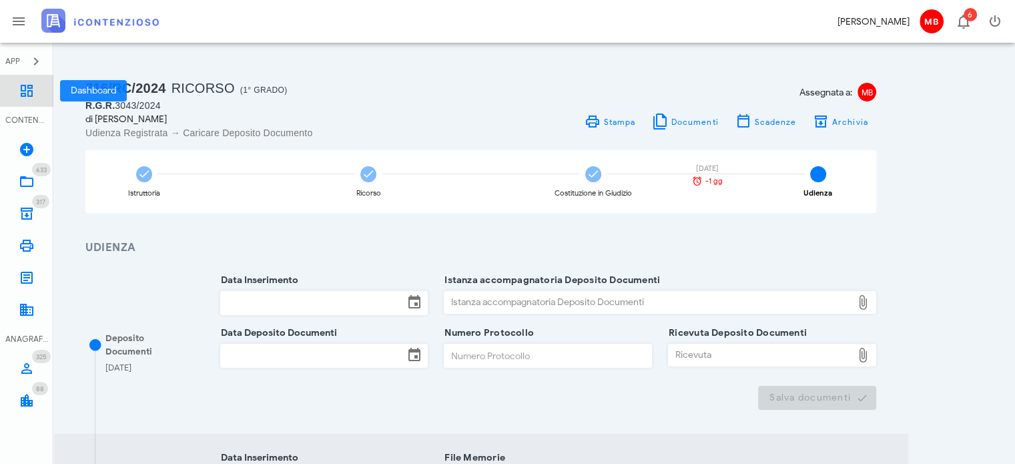
click at [25, 93] on icon at bounding box center [27, 91] width 16 height 16
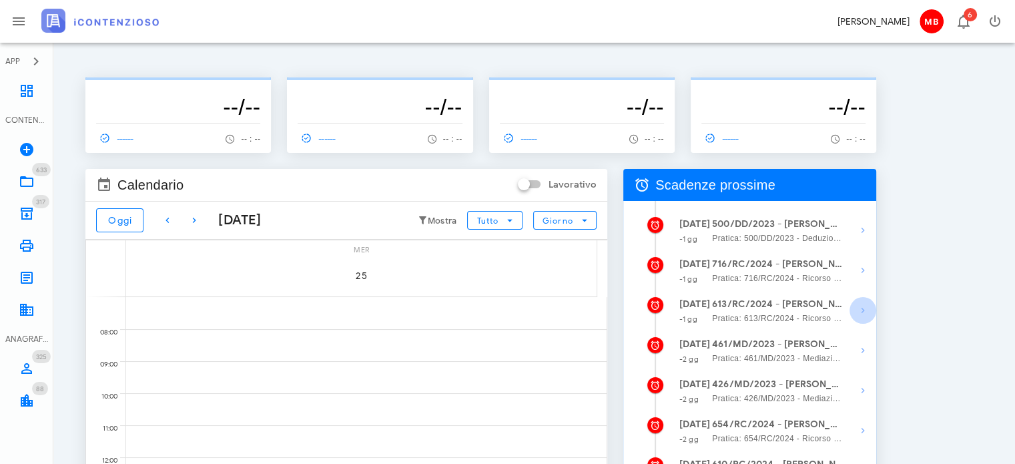
click at [860, 313] on icon "button" at bounding box center [863, 310] width 16 height 16
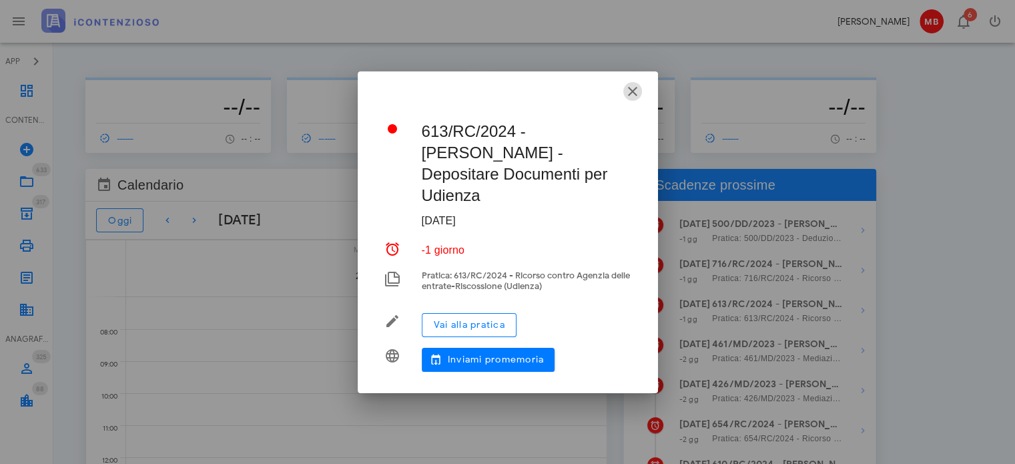
click at [633, 85] on icon "button" at bounding box center [633, 91] width 16 height 16
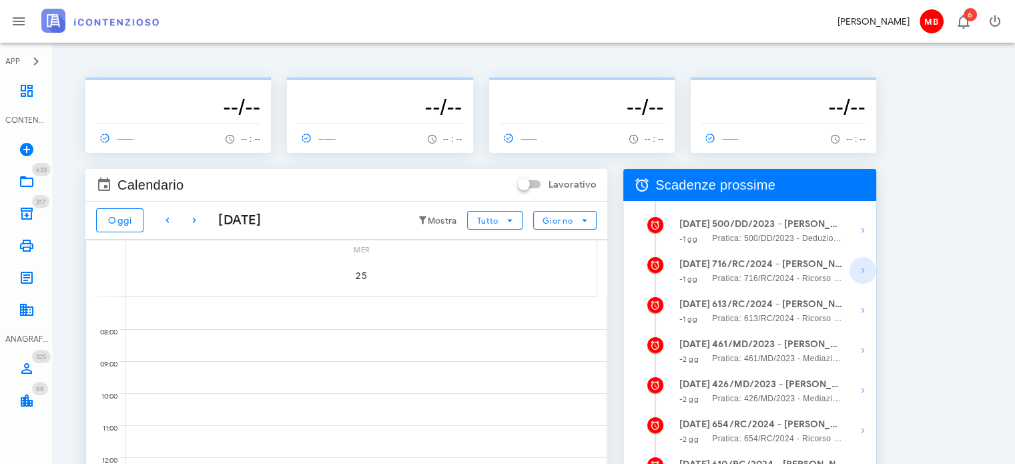
click at [864, 272] on icon "button" at bounding box center [863, 270] width 16 height 16
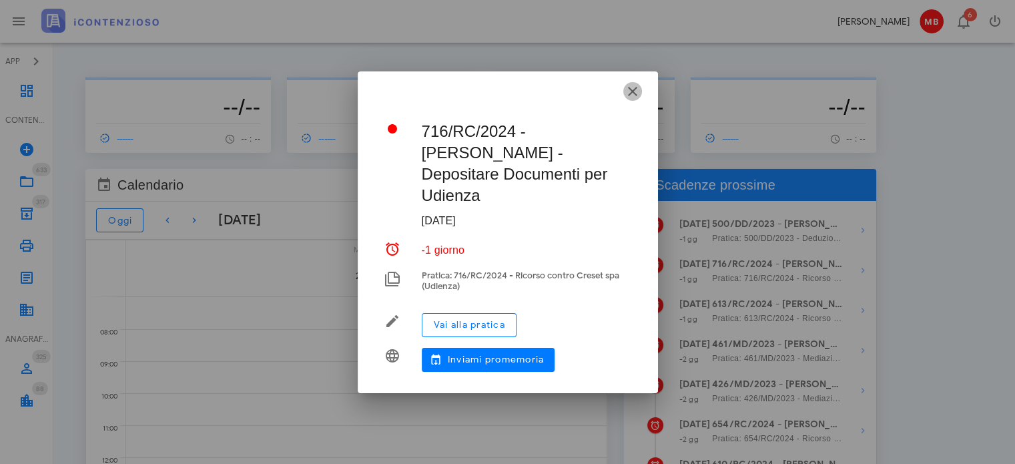
click at [635, 99] on icon "button" at bounding box center [633, 91] width 16 height 16
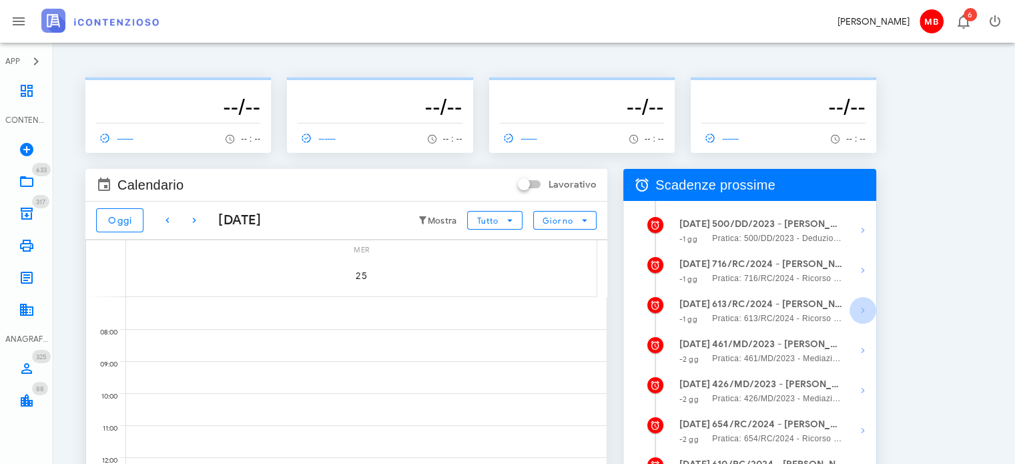
click at [860, 310] on icon "button" at bounding box center [863, 310] width 16 height 16
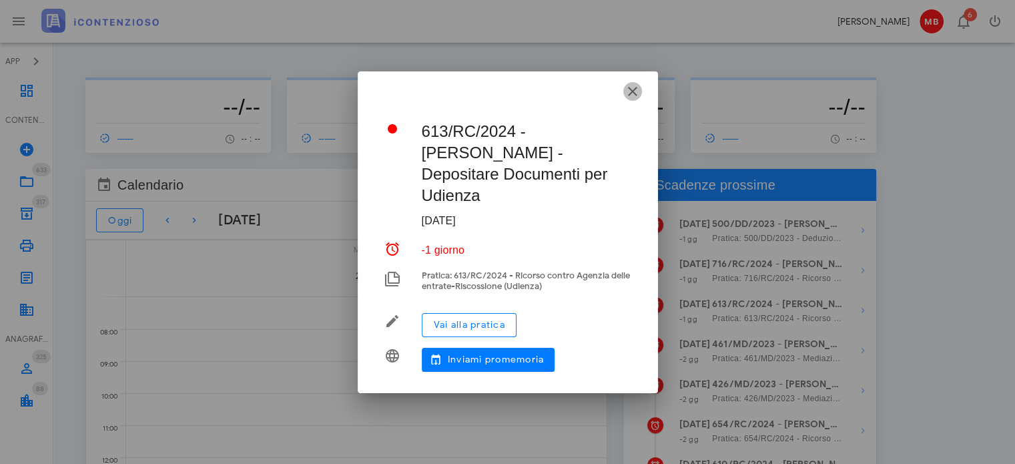
click at [633, 90] on icon "button" at bounding box center [633, 91] width 16 height 16
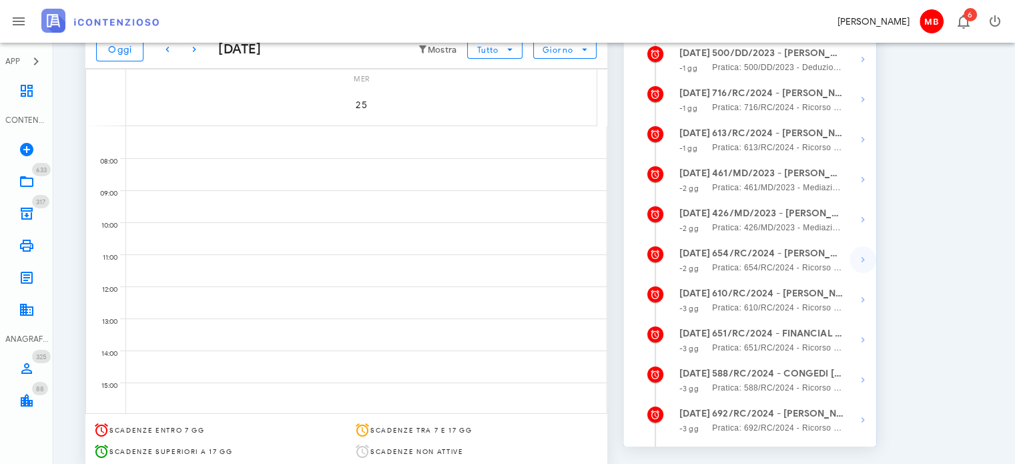
scroll to position [200, 0]
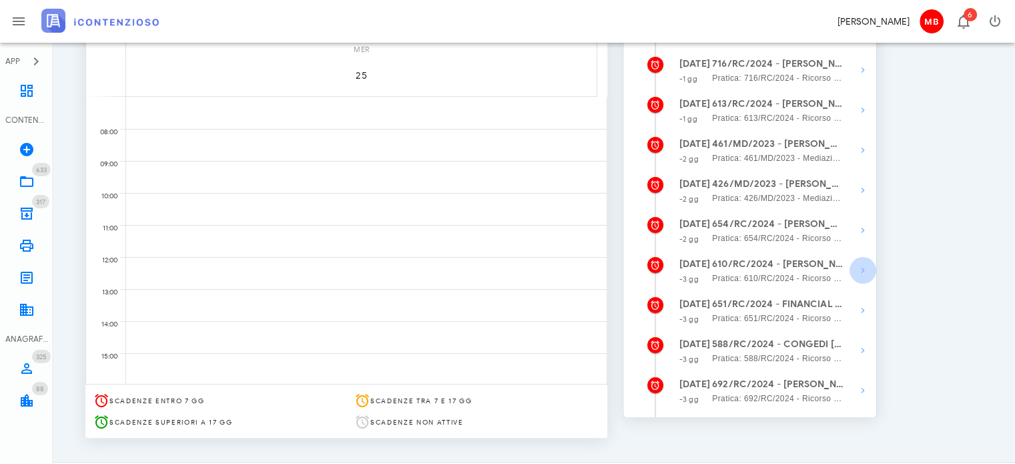
click at [862, 272] on icon "button" at bounding box center [863, 270] width 16 height 16
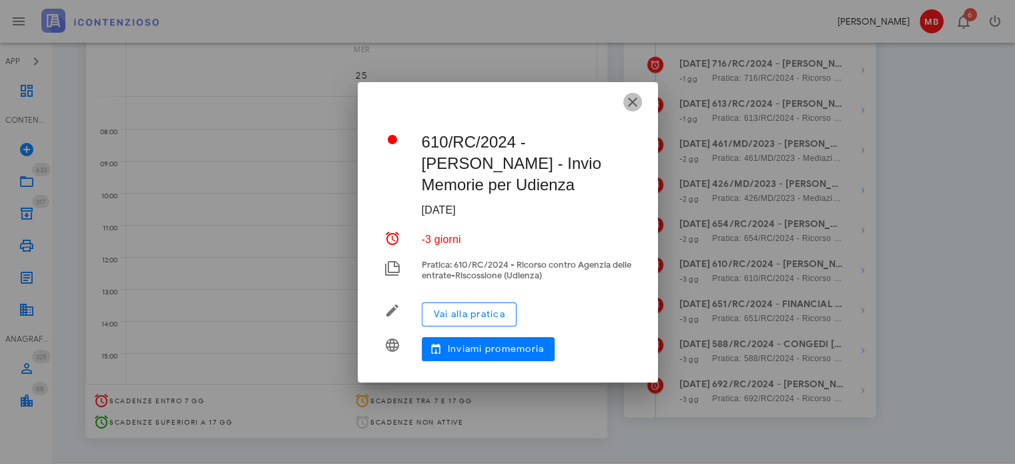
click at [633, 99] on icon "button" at bounding box center [633, 102] width 16 height 16
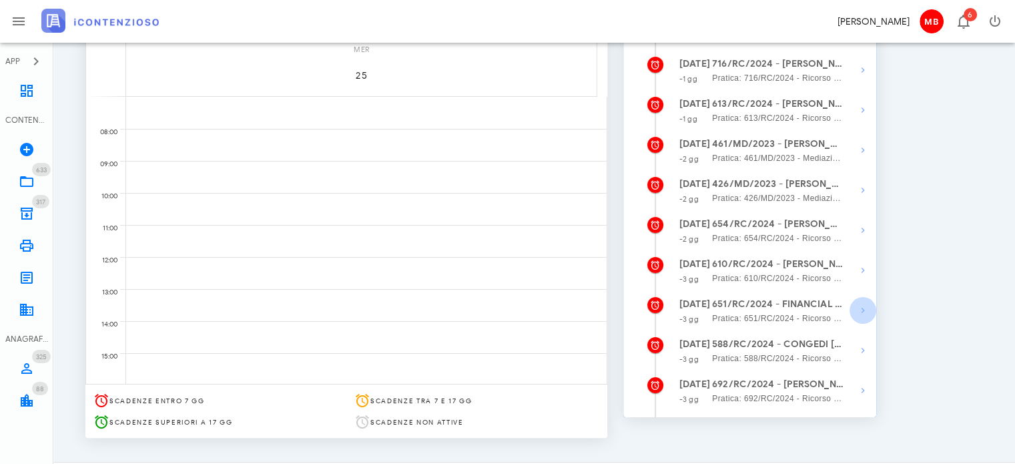
click at [860, 315] on icon "button" at bounding box center [863, 310] width 16 height 16
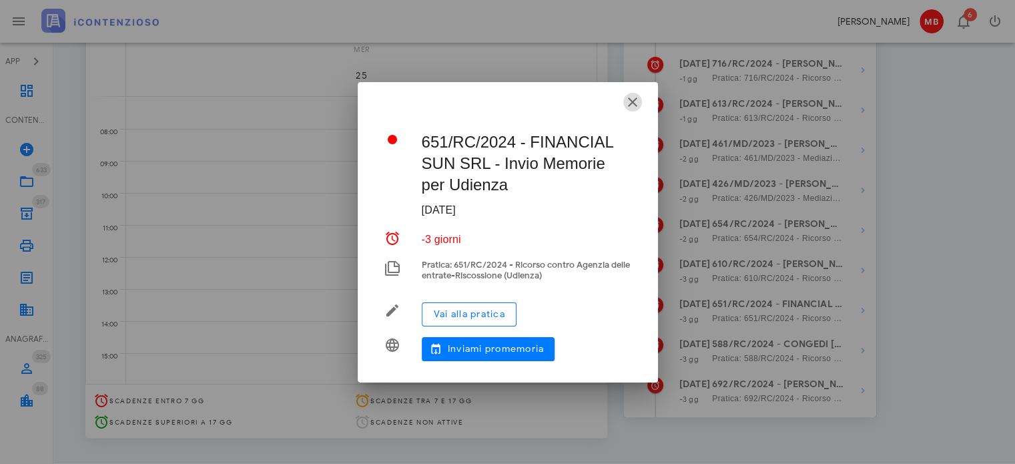
click at [632, 103] on icon "button" at bounding box center [633, 102] width 16 height 16
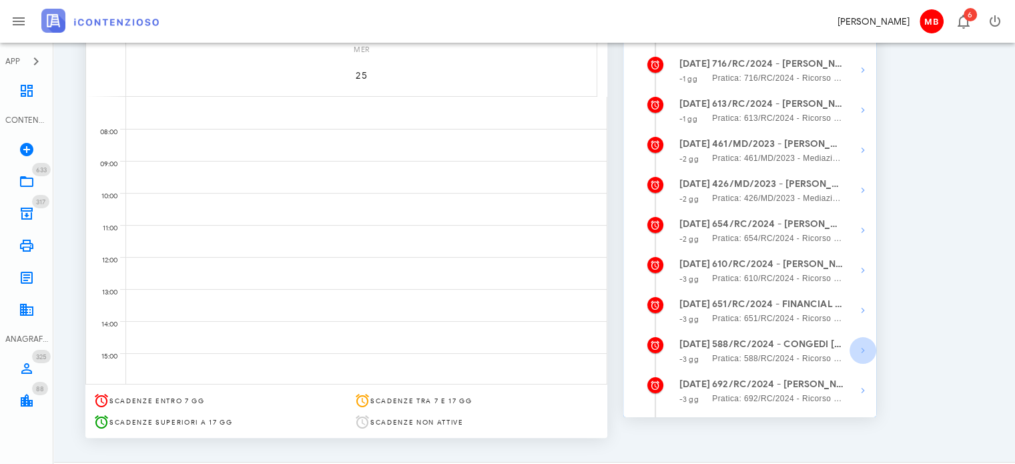
click at [864, 348] on icon "button" at bounding box center [863, 350] width 16 height 16
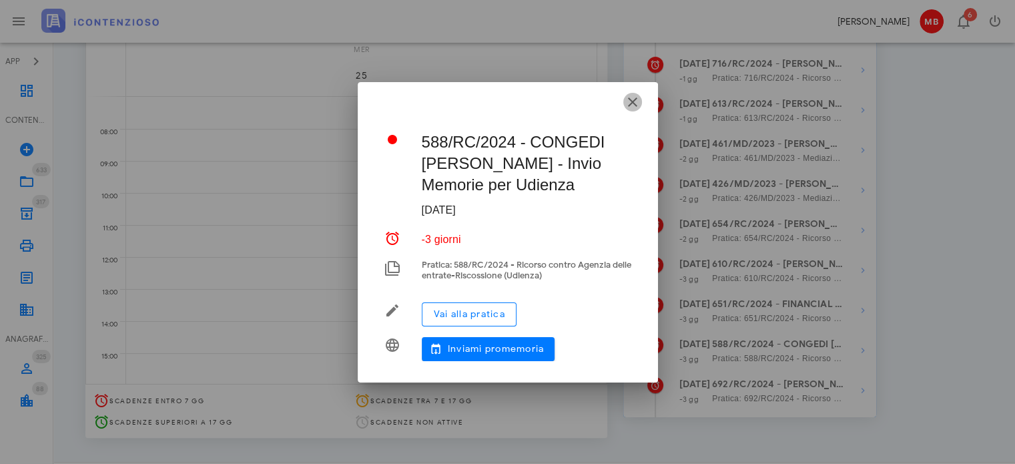
drag, startPoint x: 627, startPoint y: 96, endPoint x: 765, endPoint y: 290, distance: 238.3
click at [630, 100] on icon "button" at bounding box center [633, 102] width 16 height 16
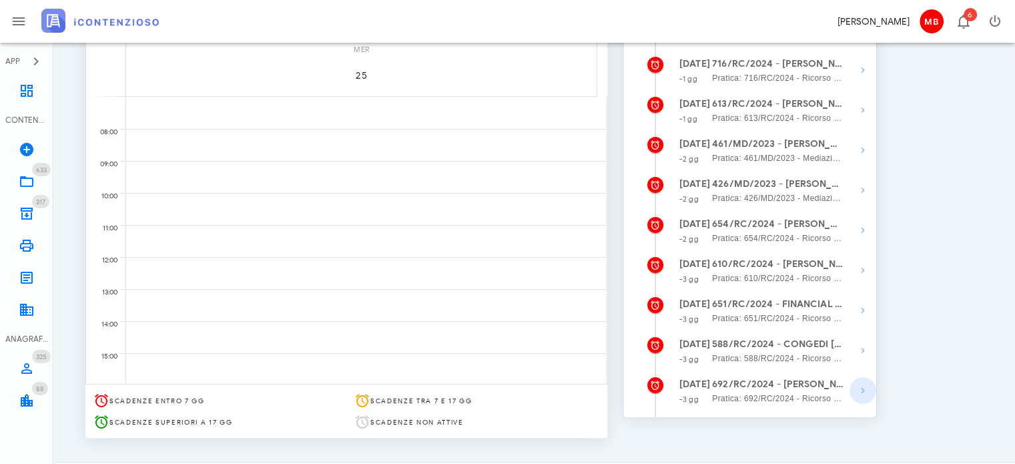
click at [861, 398] on icon "button" at bounding box center [863, 390] width 16 height 16
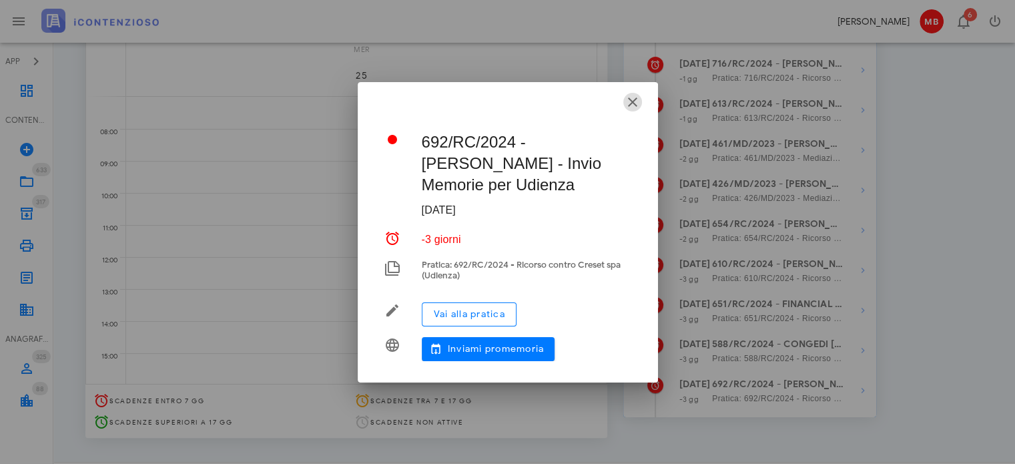
click at [635, 98] on icon "button" at bounding box center [633, 102] width 16 height 16
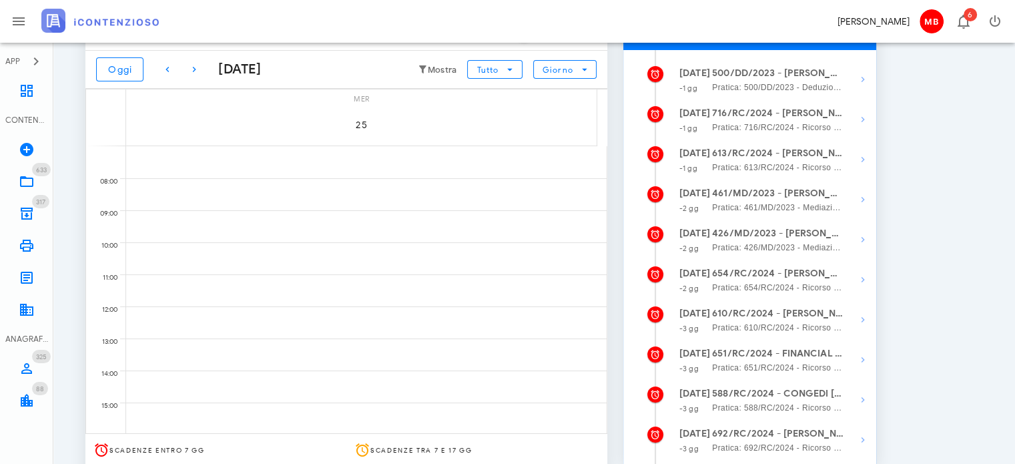
scroll to position [0, 0]
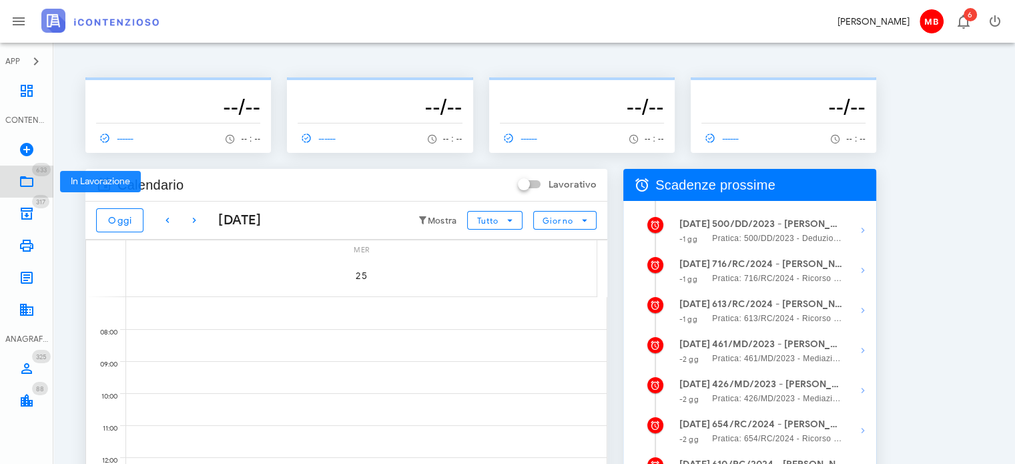
click at [32, 183] on icon at bounding box center [27, 182] width 16 height 16
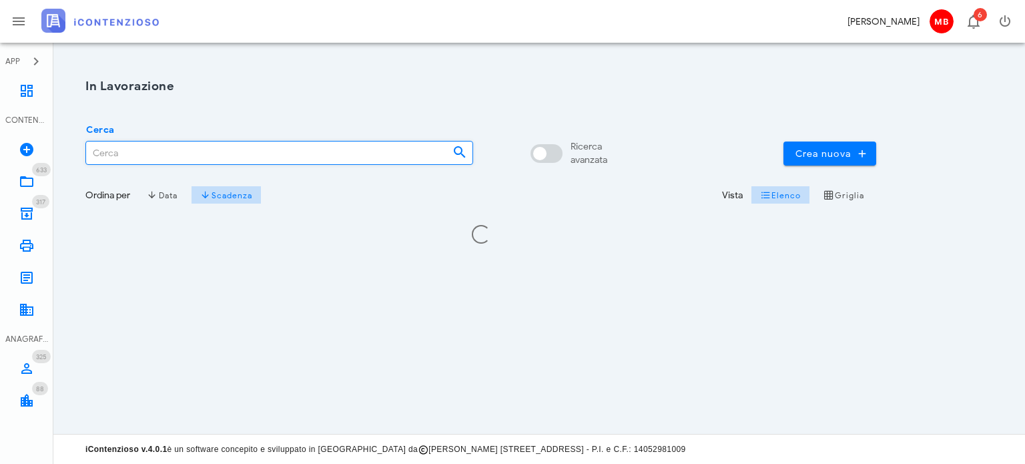
click at [149, 162] on input "Cerca" at bounding box center [264, 152] width 356 height 23
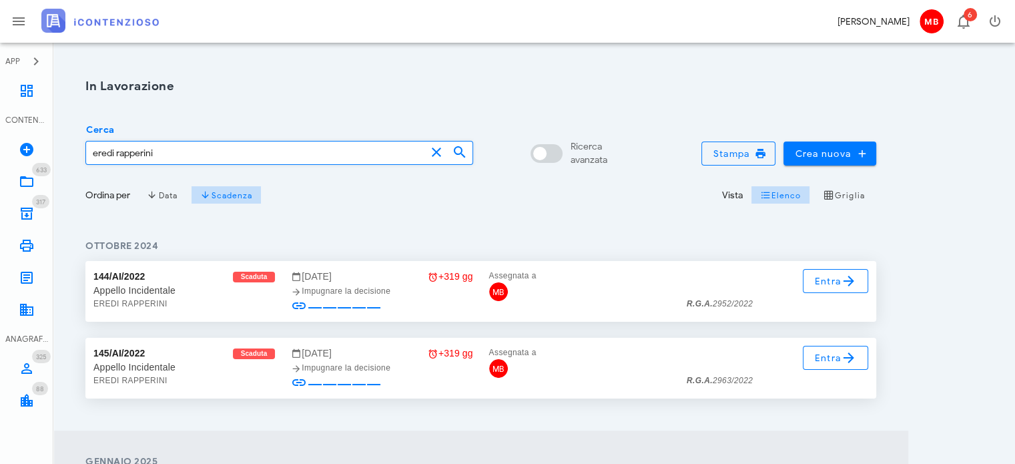
type input "eredi rapperini"
